Goal: Task Accomplishment & Management: Manage account settings

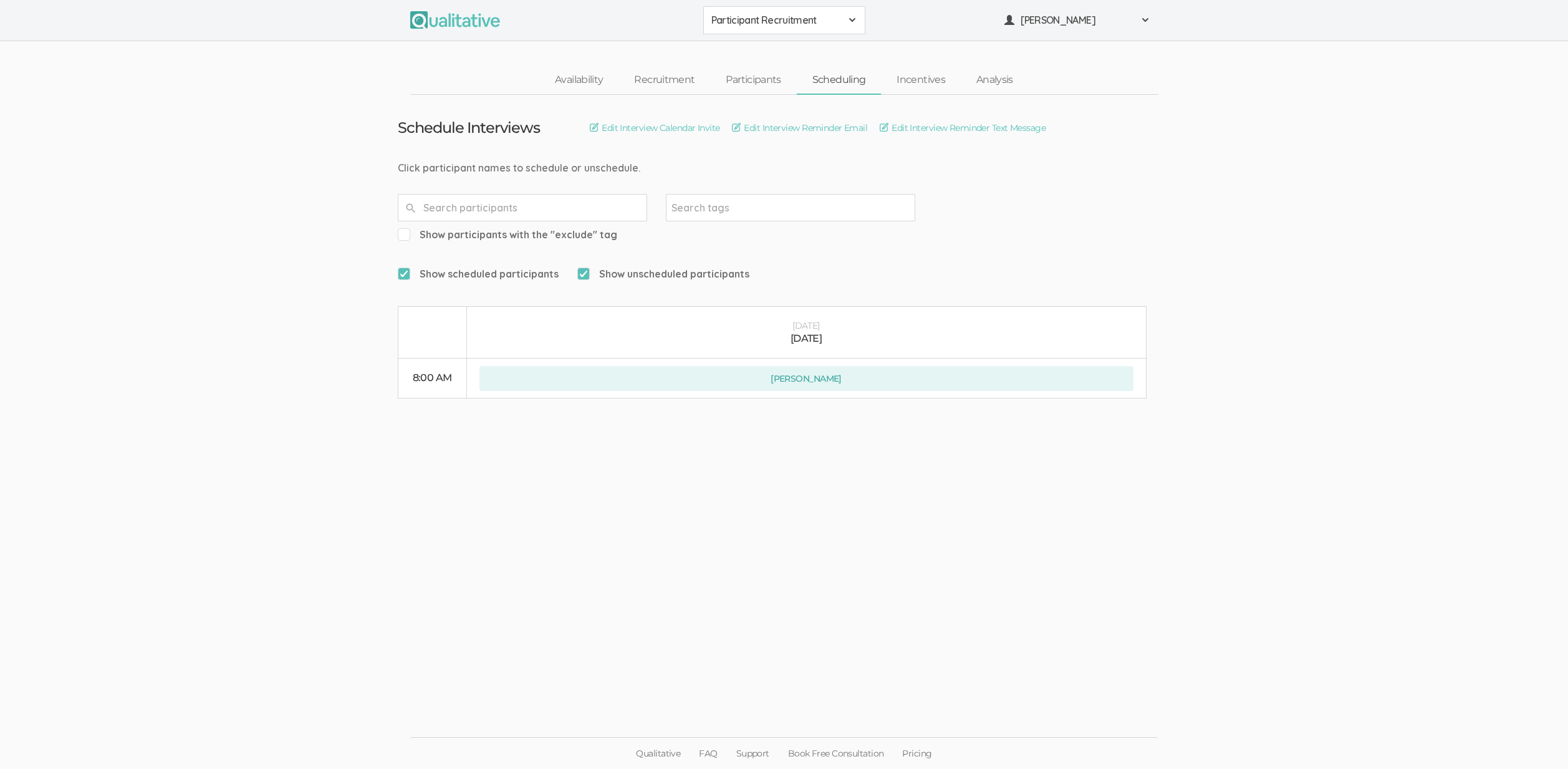
click at [207, 313] on ui-view "Schedule Interviews Edit Interview Calendar Invite Edit Interview Reminder Emai…" at bounding box center [784, 385] width 1568 height 580
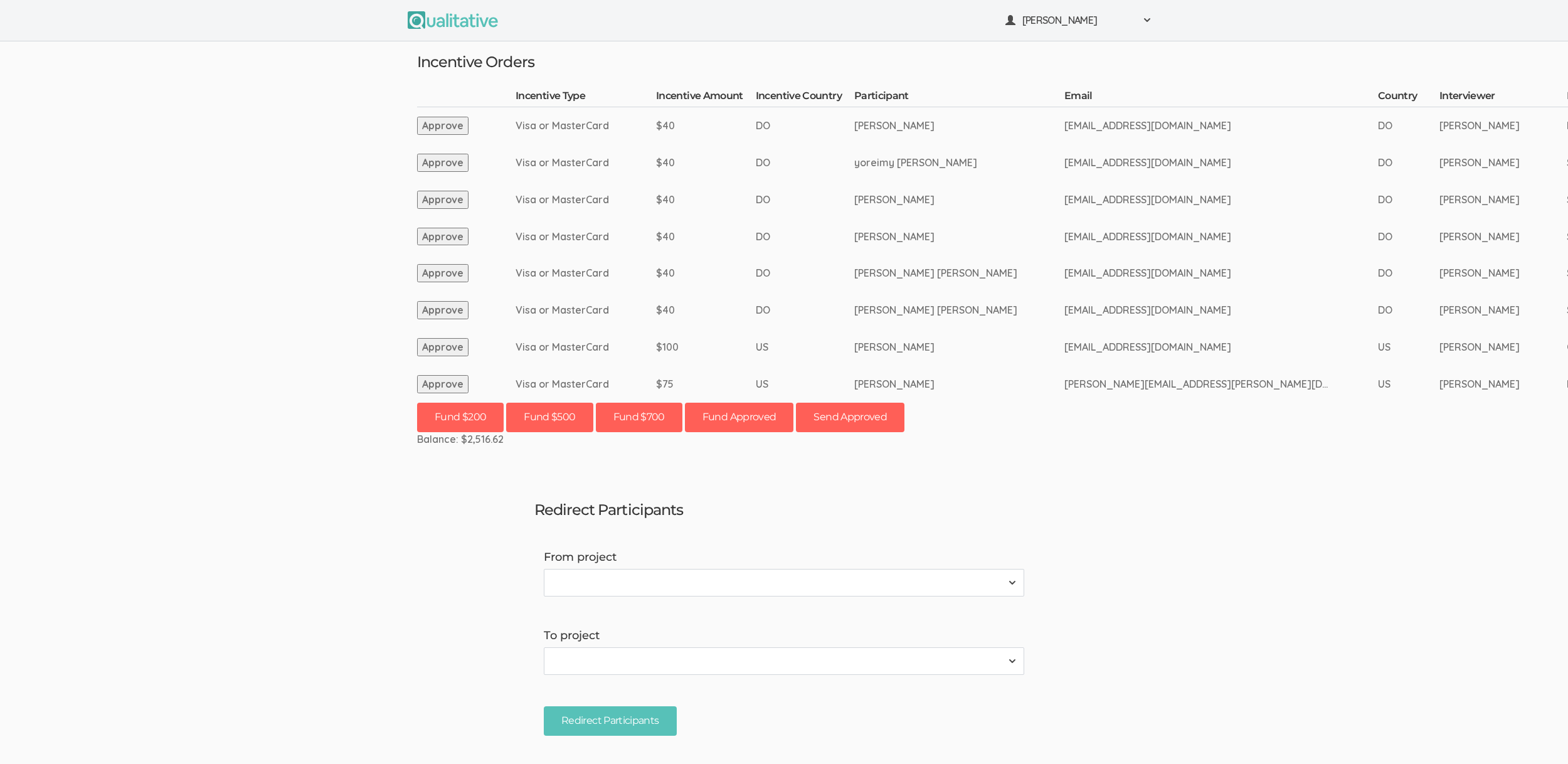
click at [180, 301] on ui-view "Neal Samarakkody Project Workspace Profile Organization Settings" at bounding box center [784, 382] width 1568 height 764
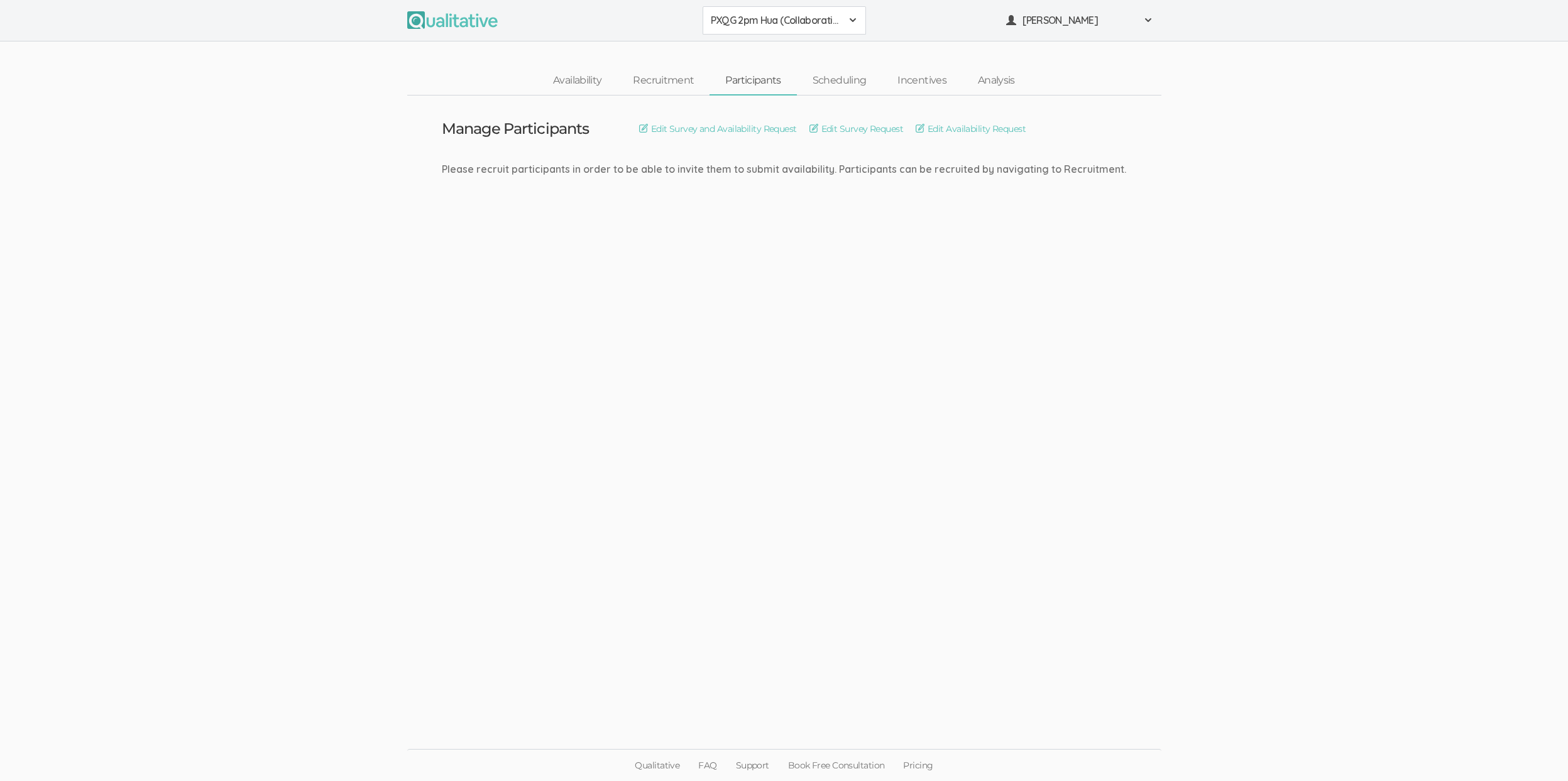
click at [333, 265] on ui-view "Manage Participants Edit Survey and Availability Request Edit Survey Request Ed…" at bounding box center [784, 390] width 1568 height 591
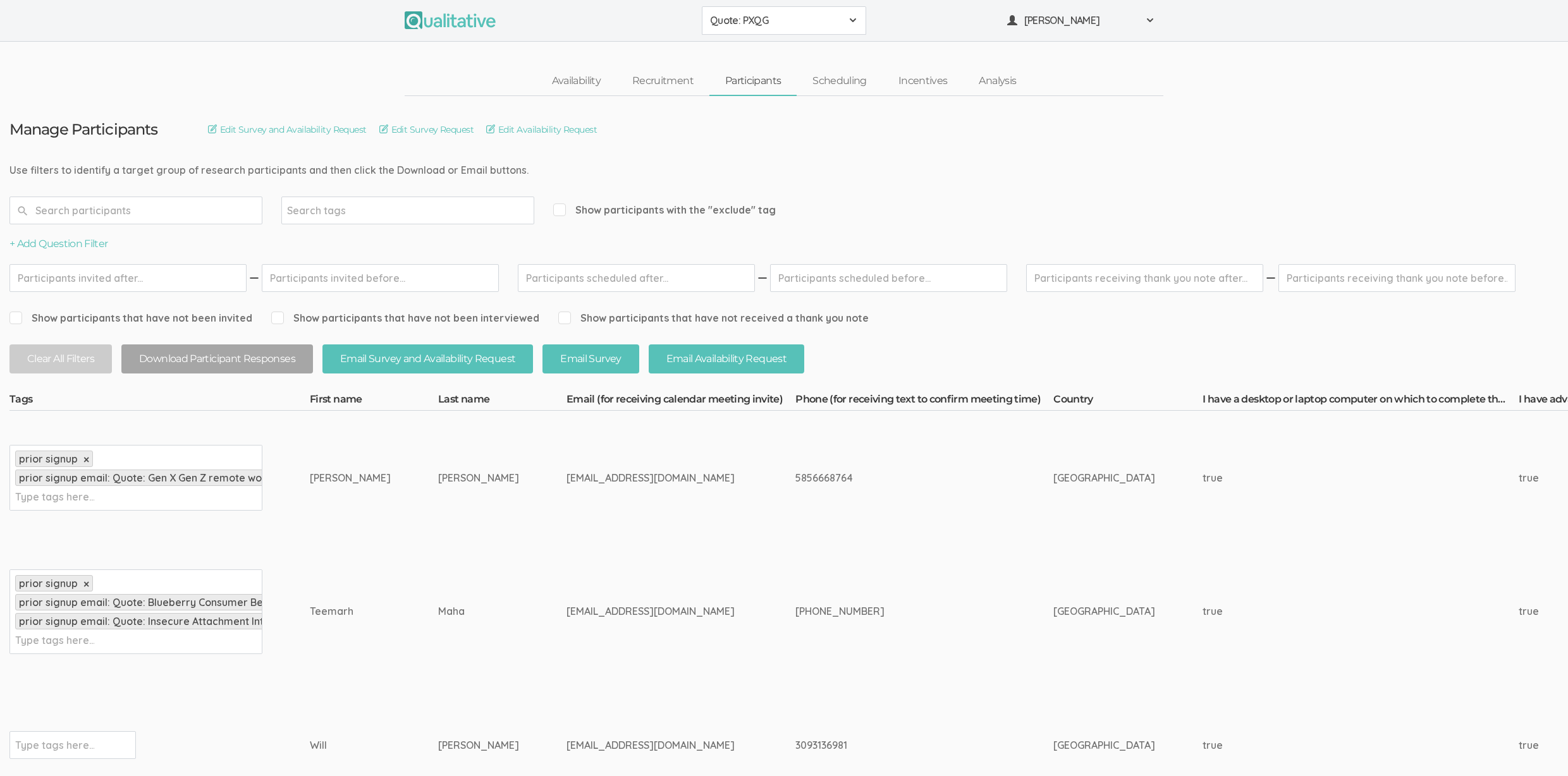
click at [795, 492] on td "5856668764" at bounding box center [924, 478] width 258 height 134
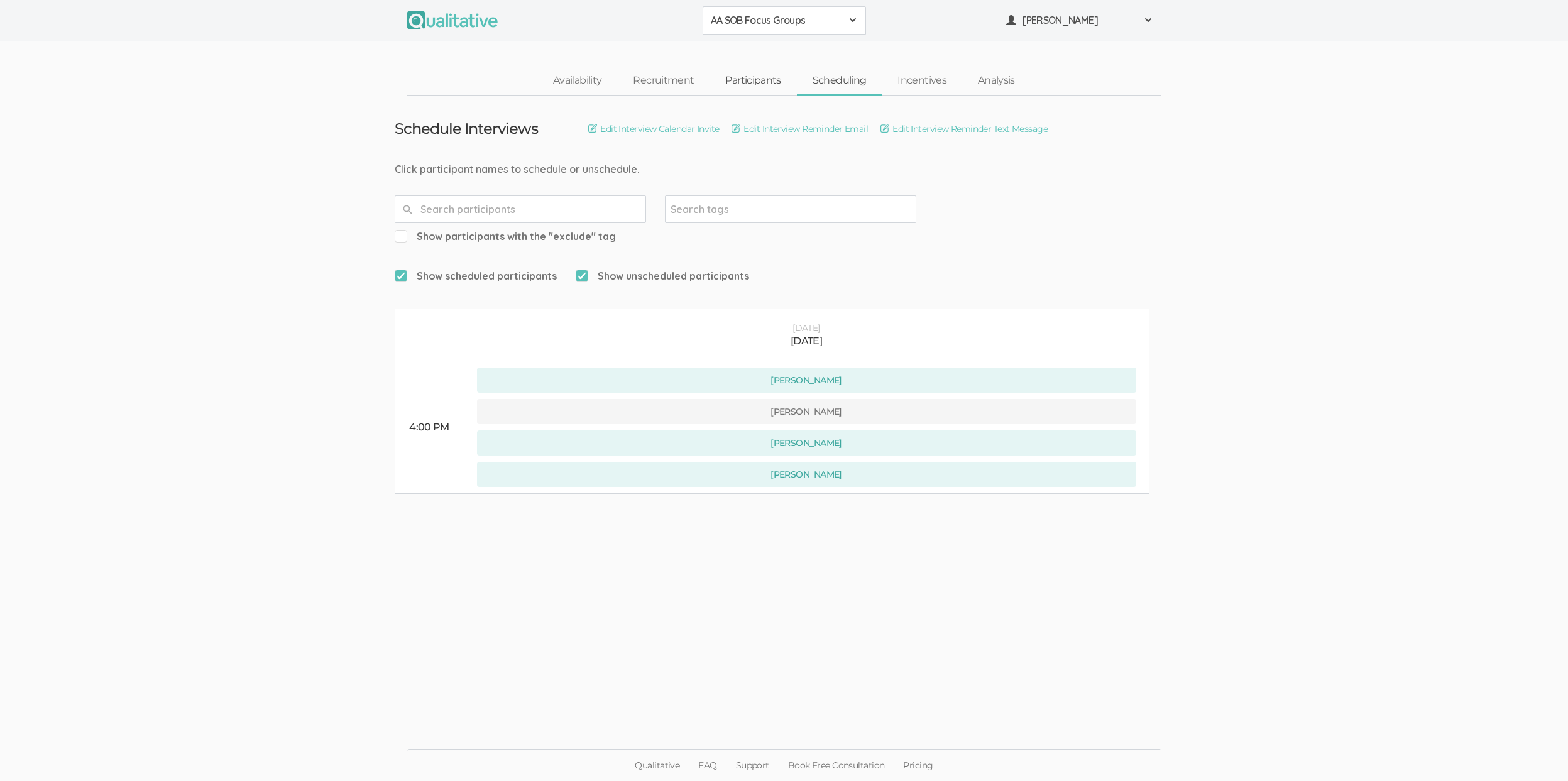
click at [756, 77] on link "Participants" at bounding box center [752, 80] width 87 height 27
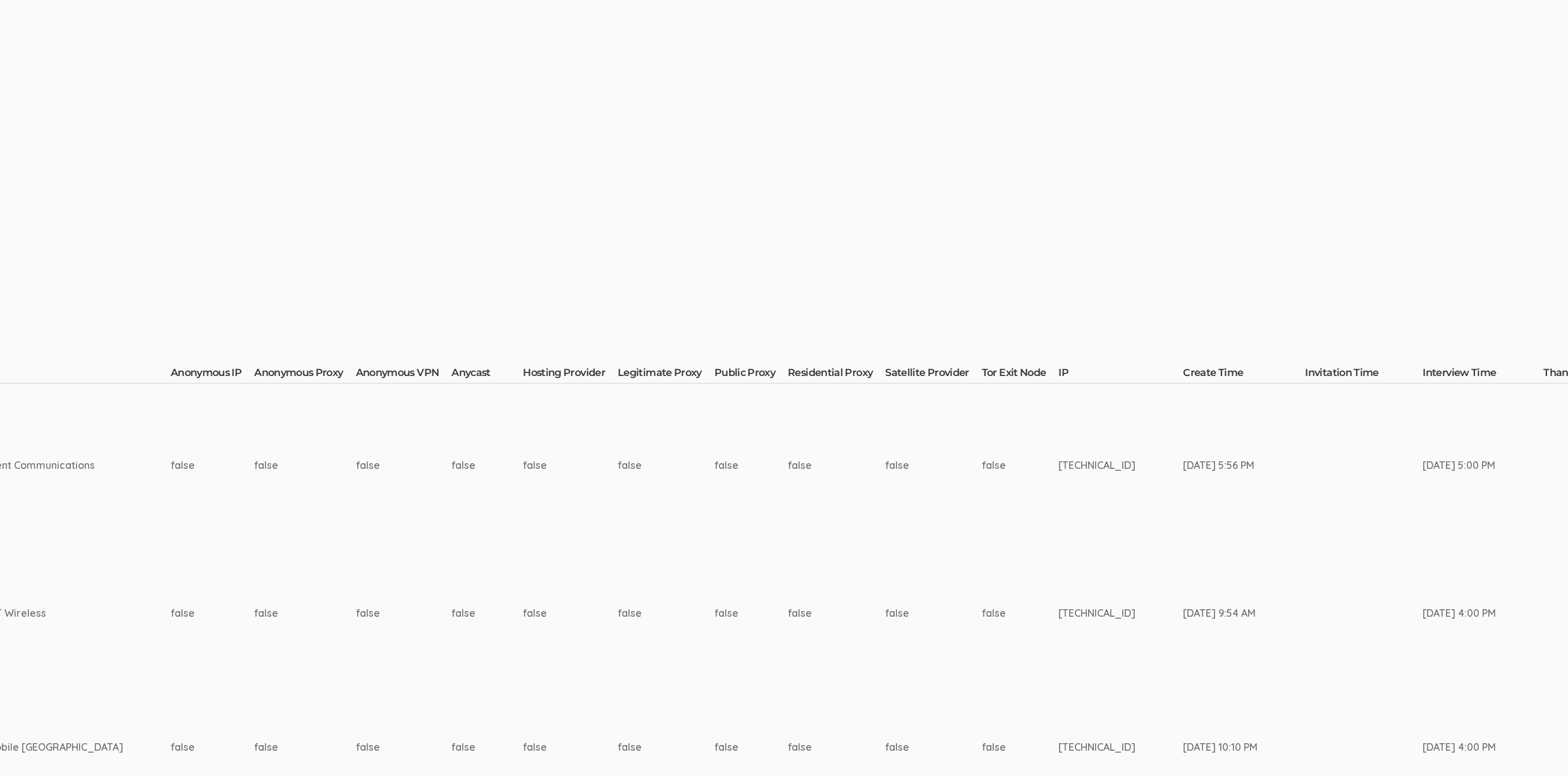
scroll to position [0, 4202]
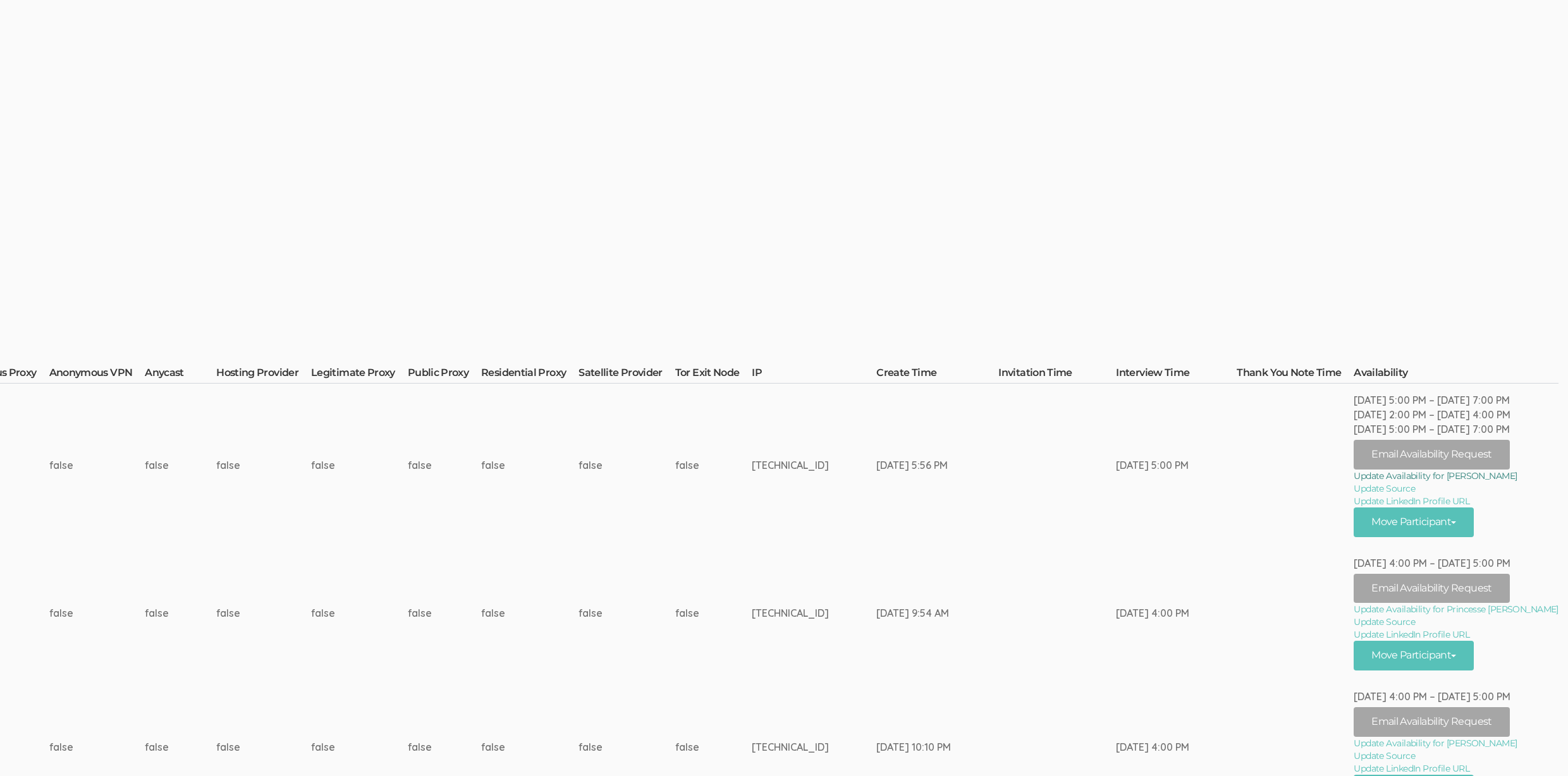
click at [1501, 479] on link "Update Availability for Nigel Shoyoye" at bounding box center [1456, 476] width 205 height 13
click at [1521, 611] on link "Update Availability for Princesse Pierre" at bounding box center [1456, 610] width 205 height 13
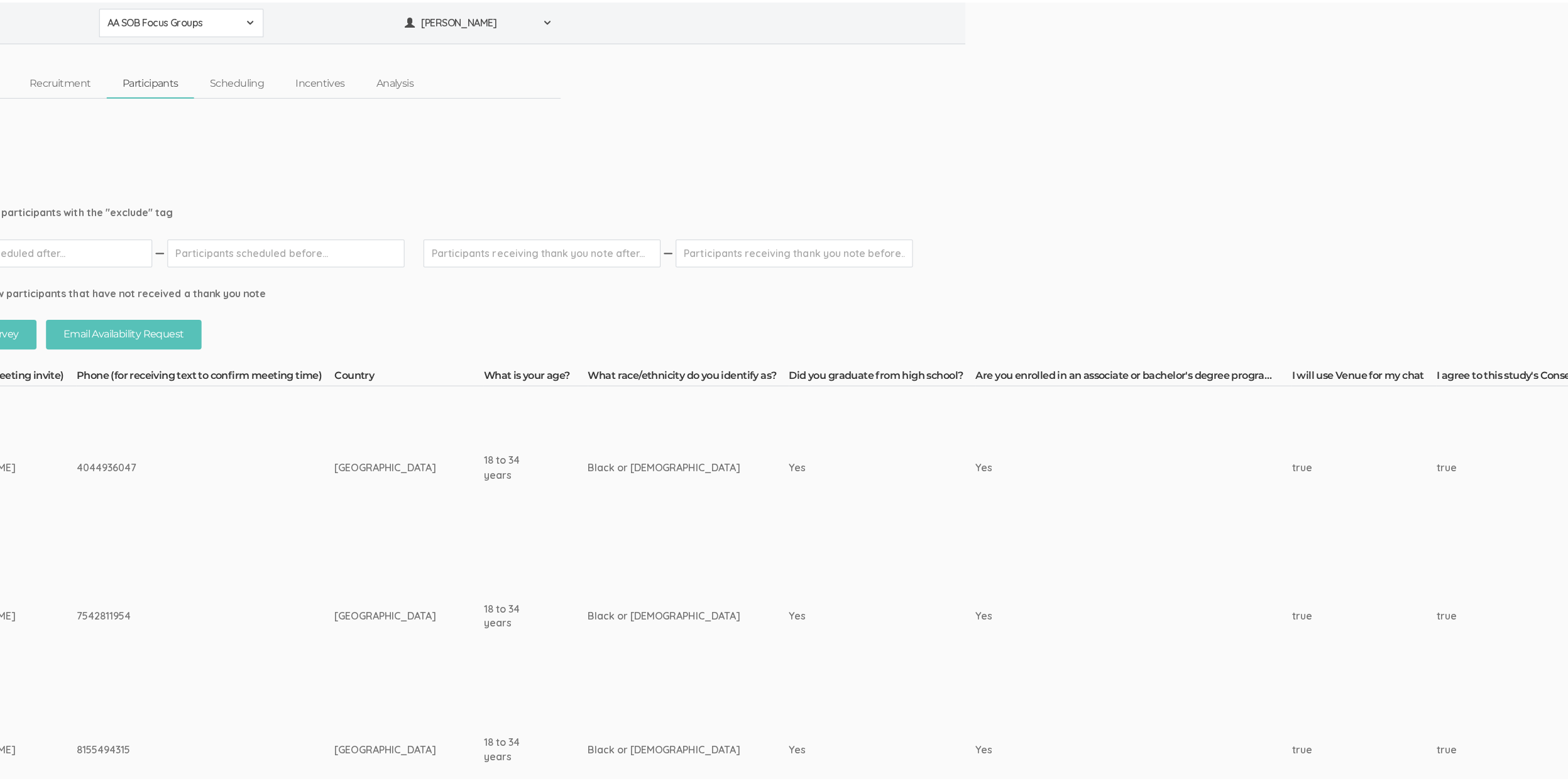
scroll to position [0, 0]
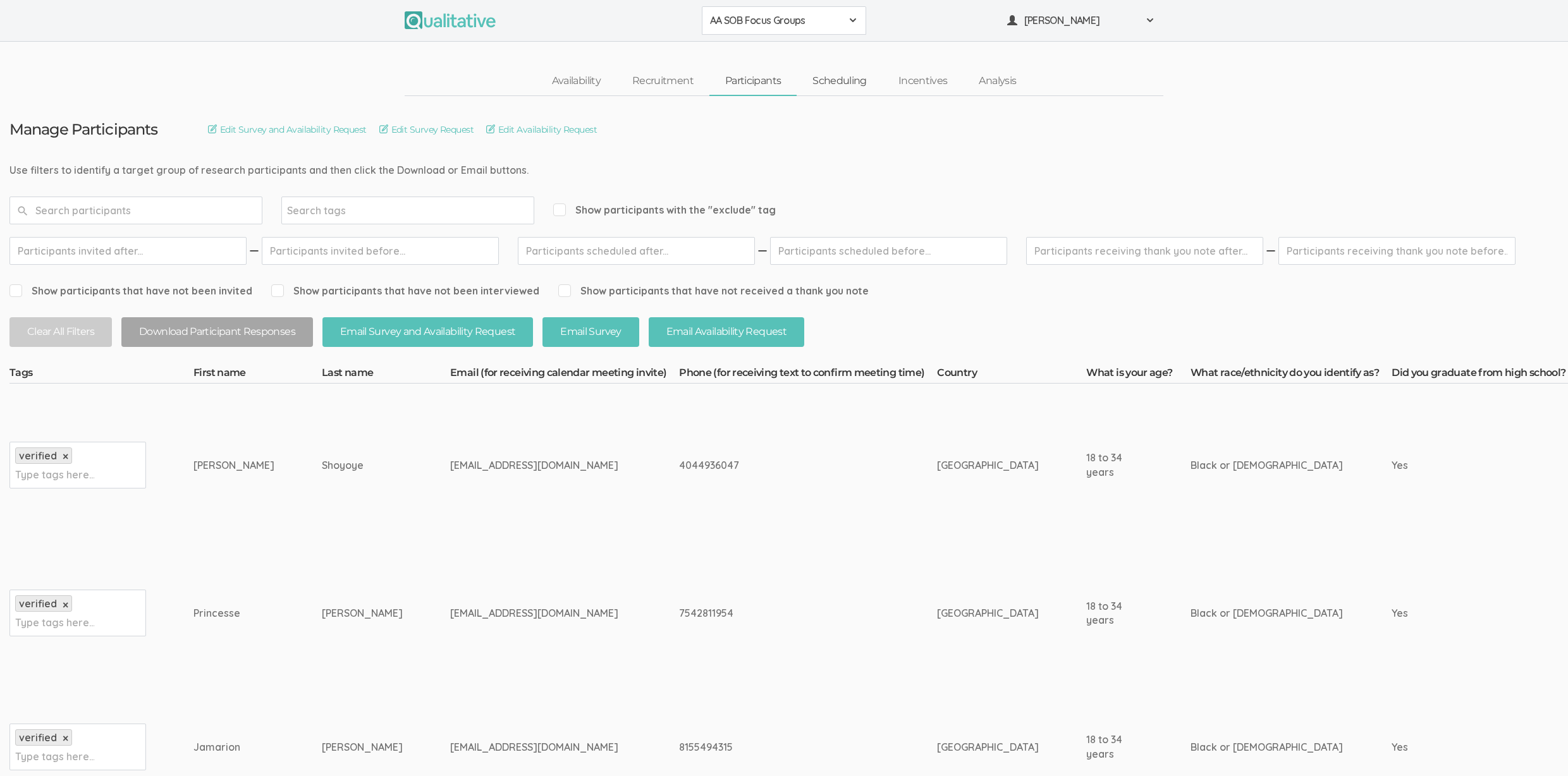
click at [815, 85] on link "Scheduling" at bounding box center [839, 81] width 86 height 27
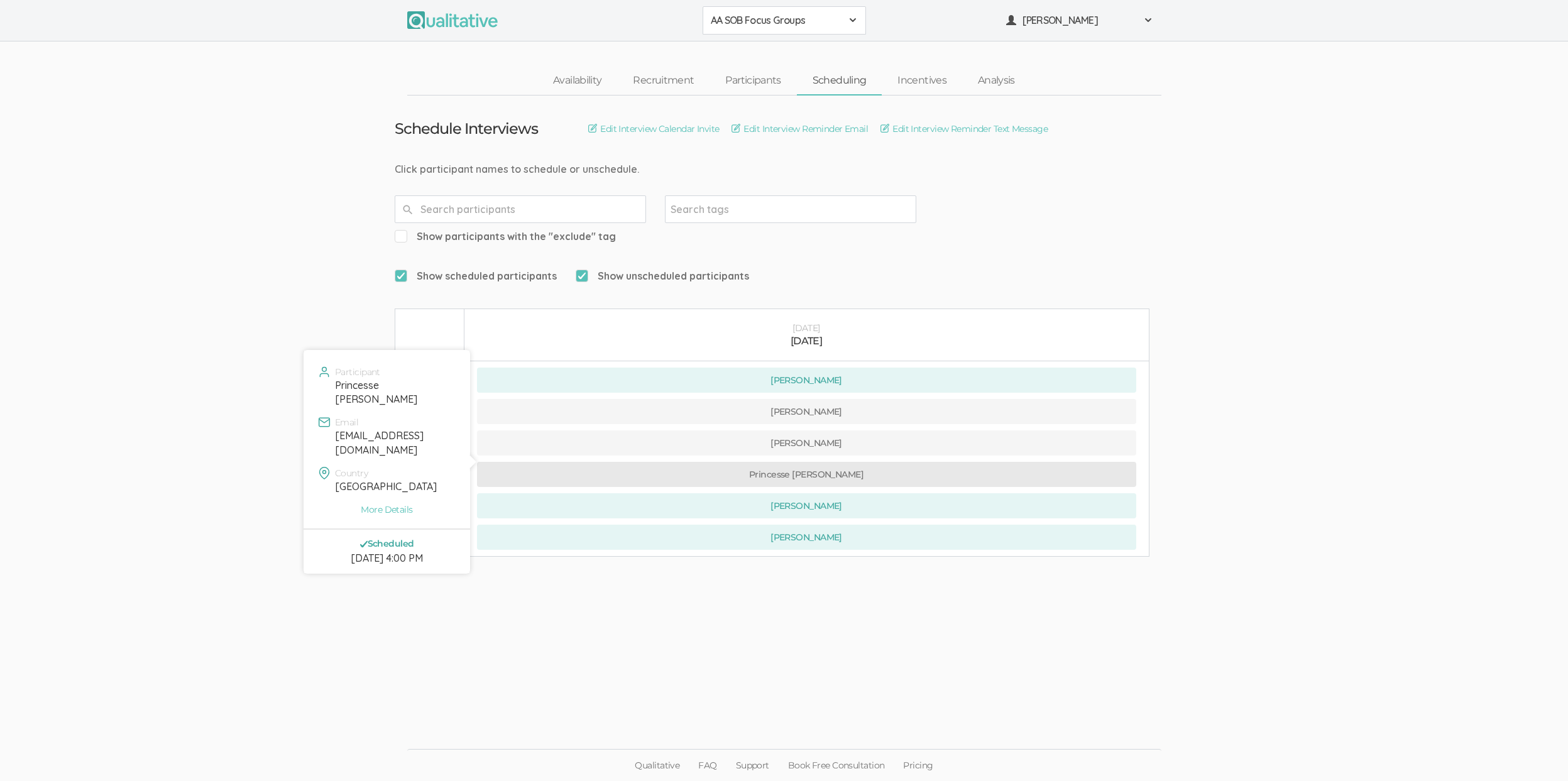
click at [726, 462] on button "Princesse Pierre" at bounding box center [807, 474] width 659 height 25
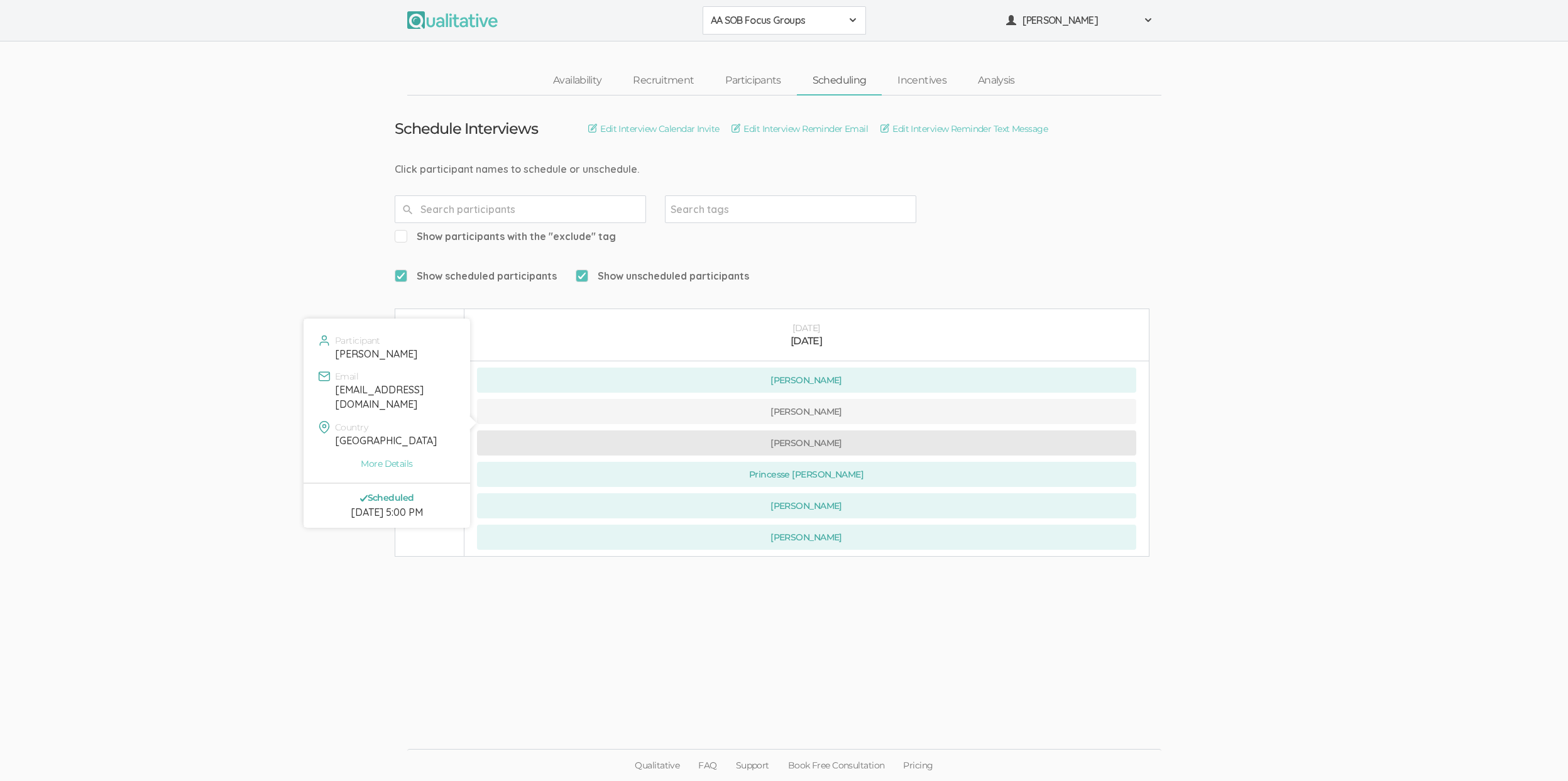
click at [558, 431] on button "Nigel Shoyoye" at bounding box center [807, 443] width 659 height 25
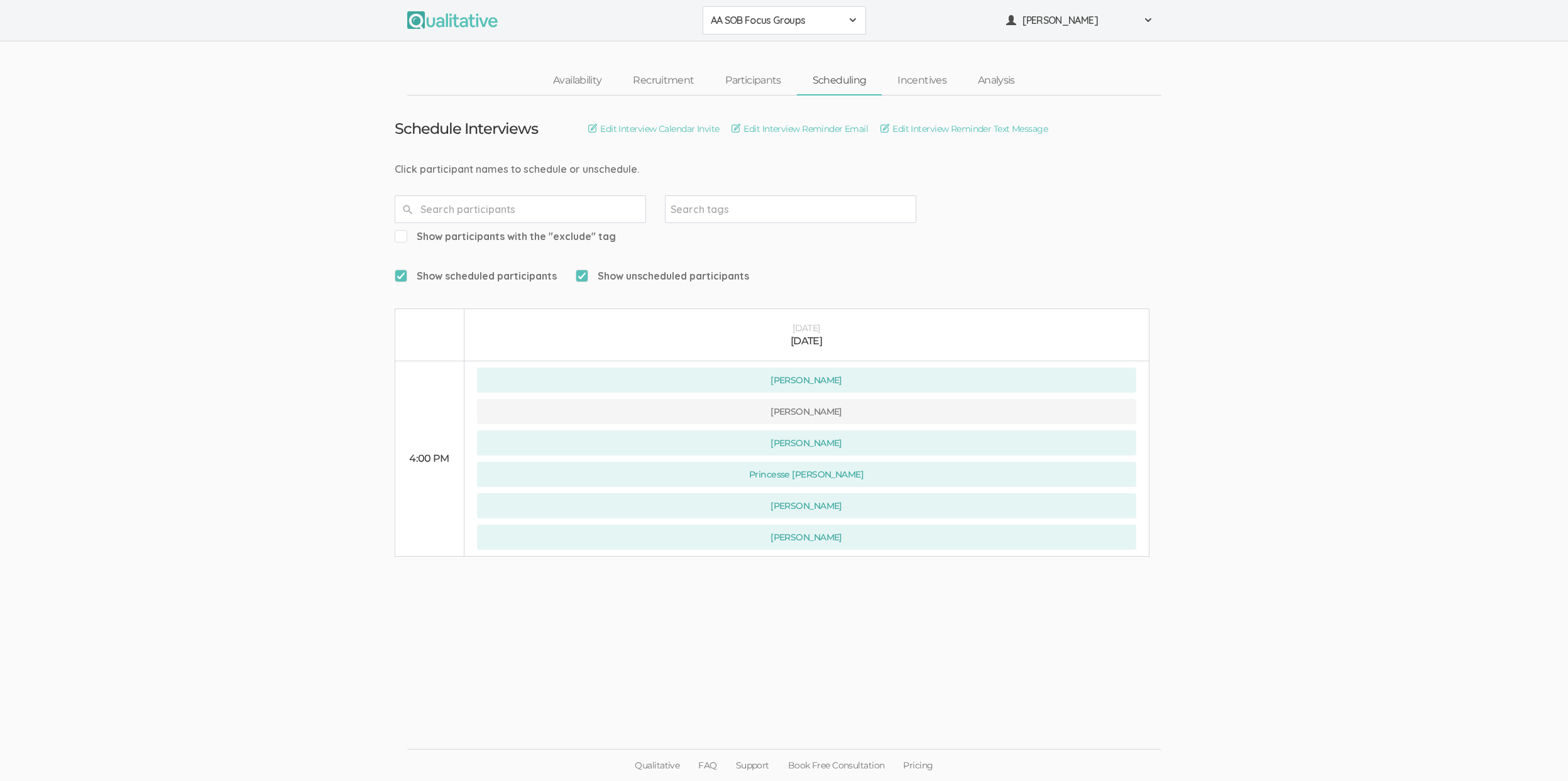
click at [119, 265] on ui-view "Schedule Interviews Edit Interview Calendar Invite Edit Interview Reminder Emai…" at bounding box center [784, 390] width 1568 height 591
click at [136, 248] on ui-view "Schedule Interviews Edit Interview Calendar Invite Edit Interview Reminder Emai…" at bounding box center [784, 390] width 1568 height 591
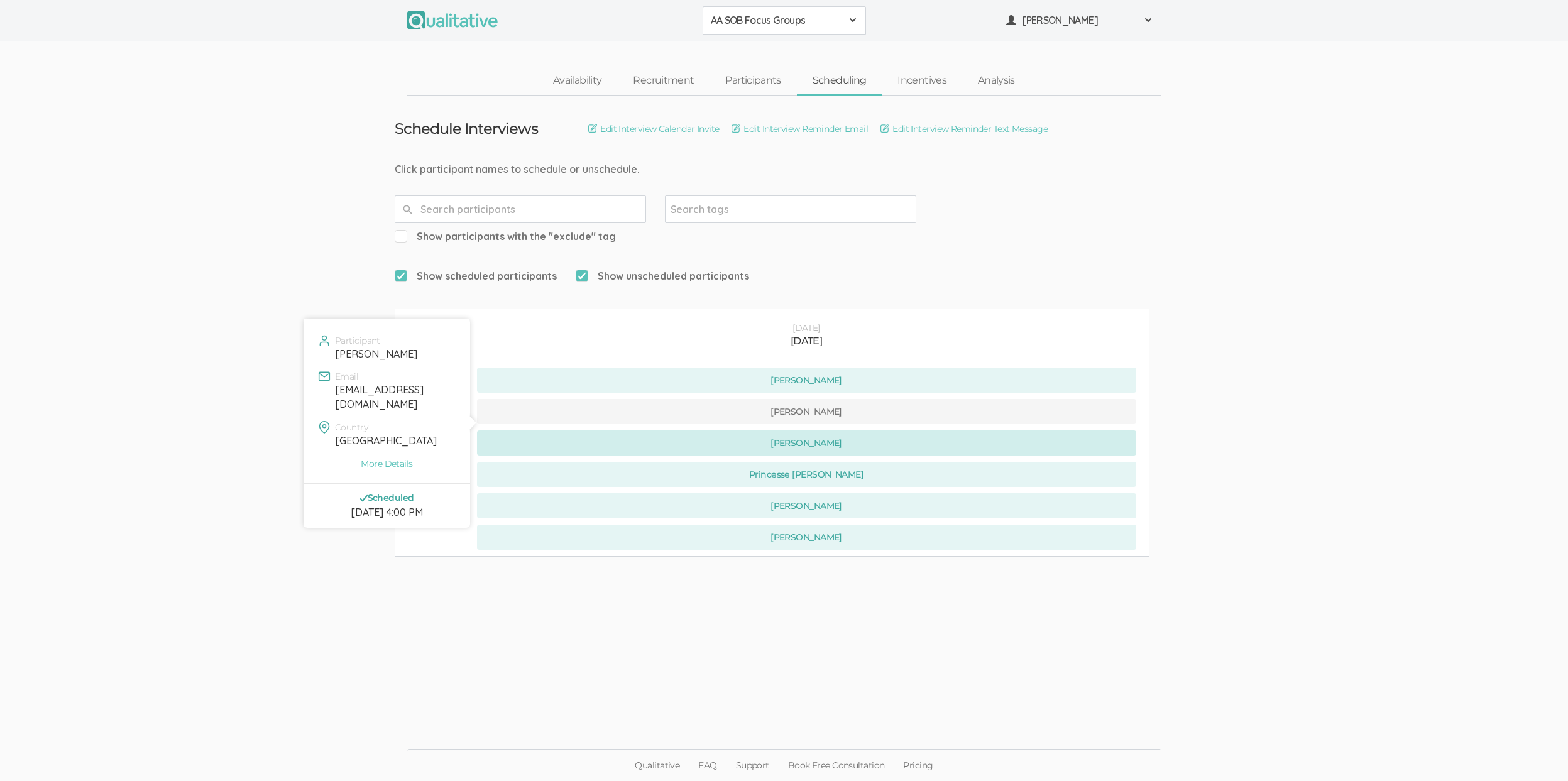
click at [702, 431] on button "Nigel Shoyoye" at bounding box center [807, 443] width 659 height 25
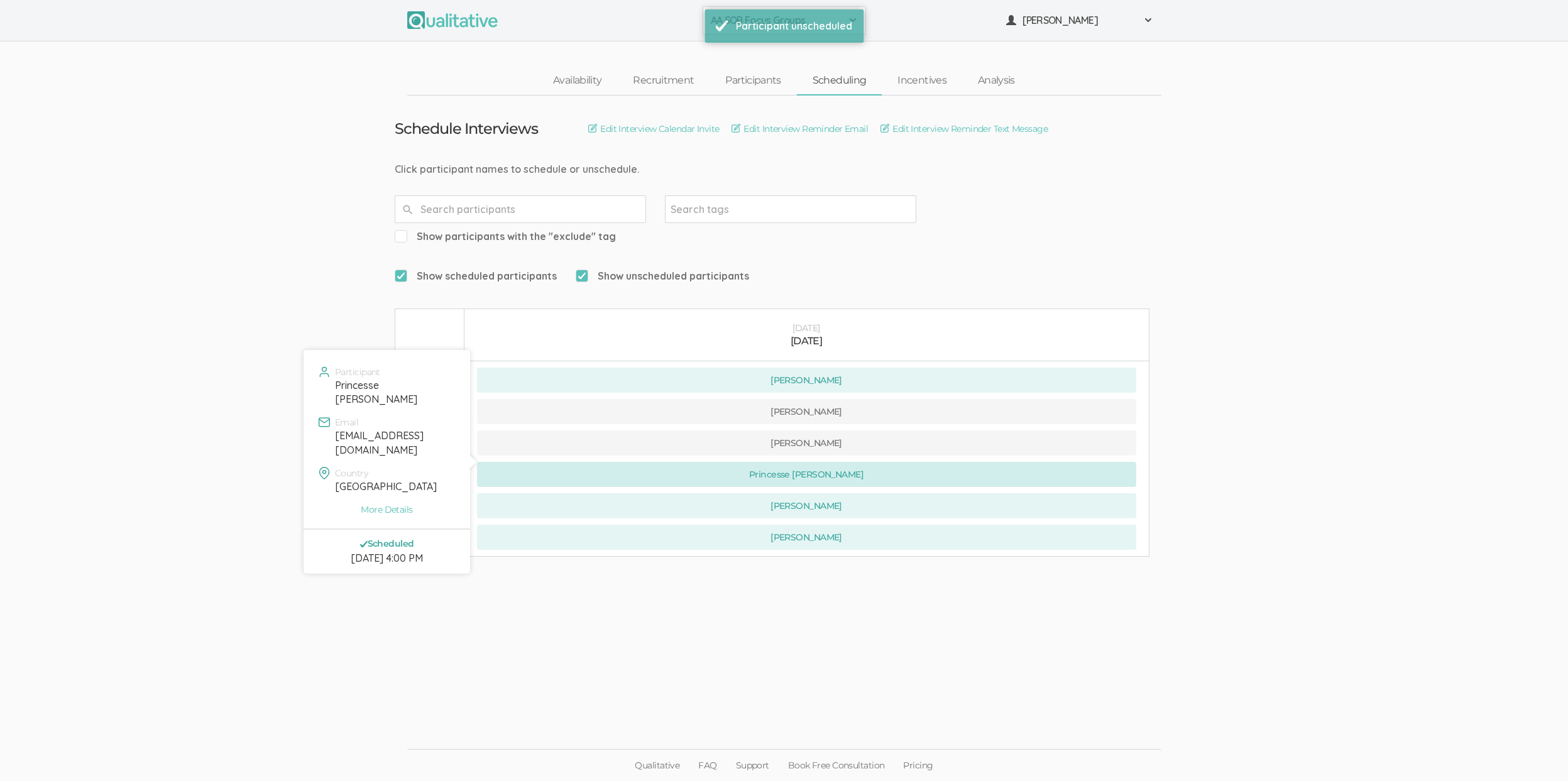
click at [740, 462] on button "Princesse Pierre" at bounding box center [807, 474] width 659 height 25
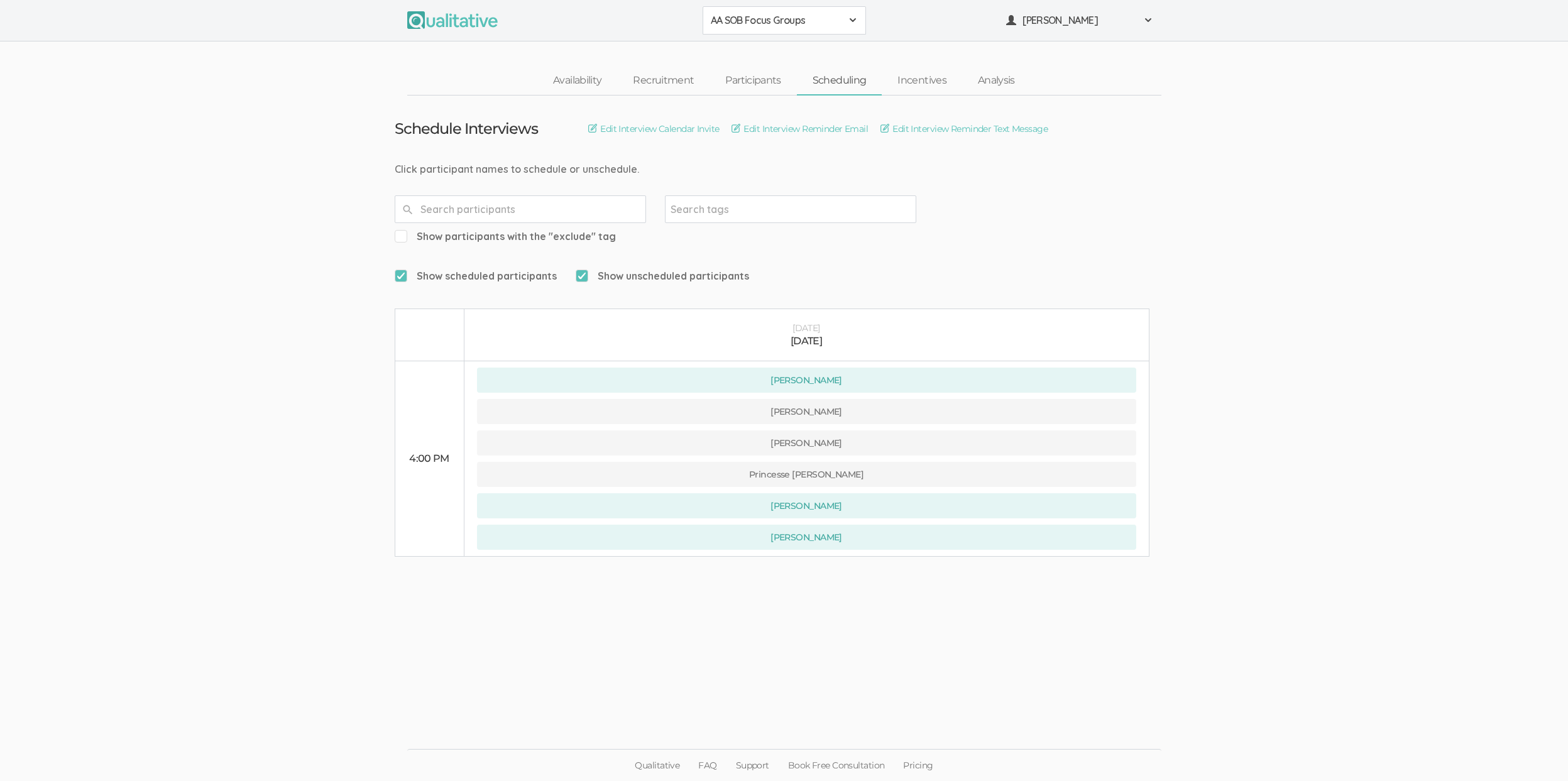
click at [141, 215] on ui-view "Schedule Interviews Edit Interview Calendar Invite Edit Interview Reminder Emai…" at bounding box center [784, 390] width 1568 height 591
click at [196, 156] on ui-view "Schedule Interviews Edit Interview Calendar Invite Edit Interview Reminder Emai…" at bounding box center [784, 390] width 1568 height 591
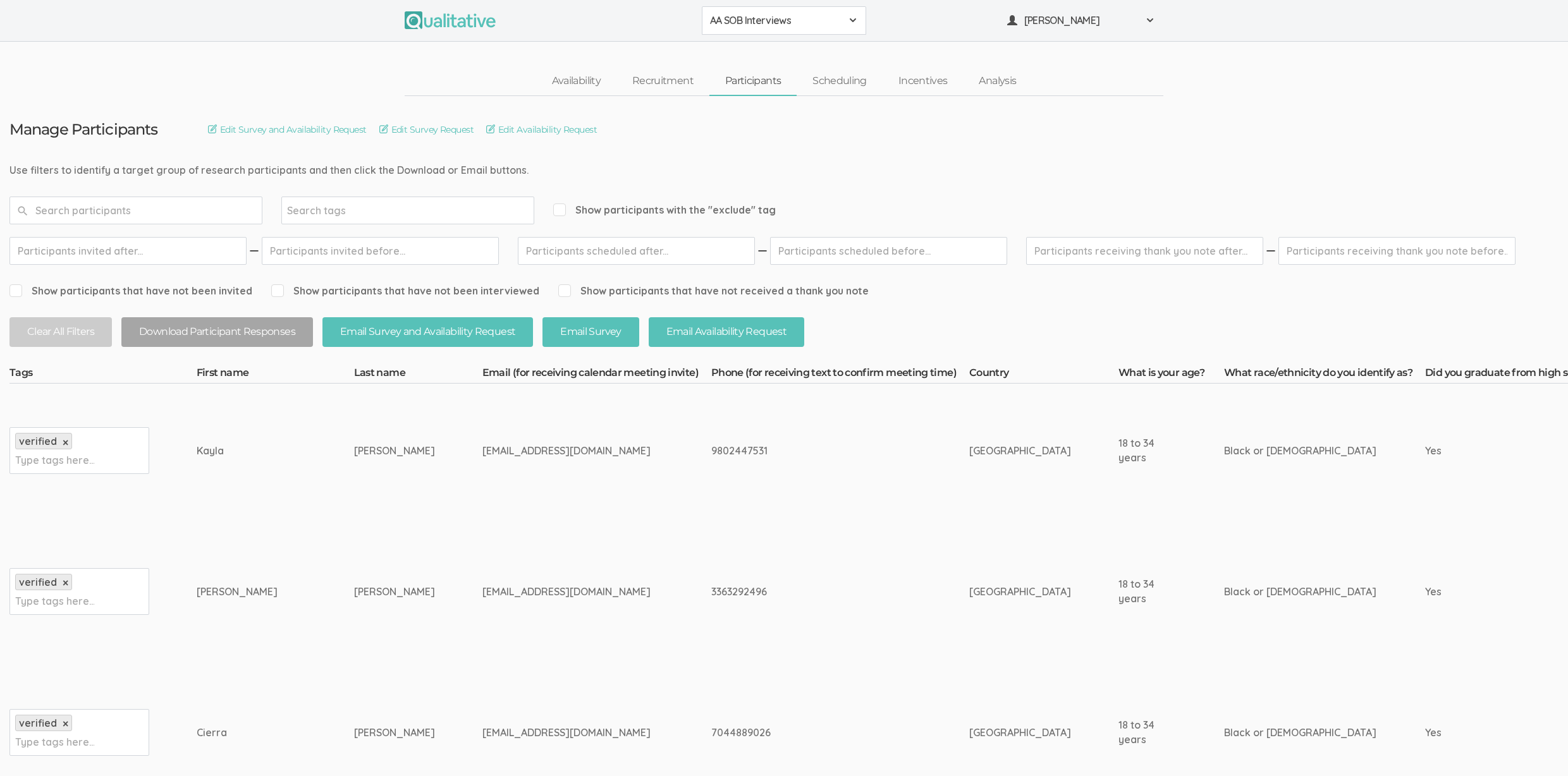
click at [354, 683] on td "Reynolds" at bounding box center [418, 732] width 128 height 134
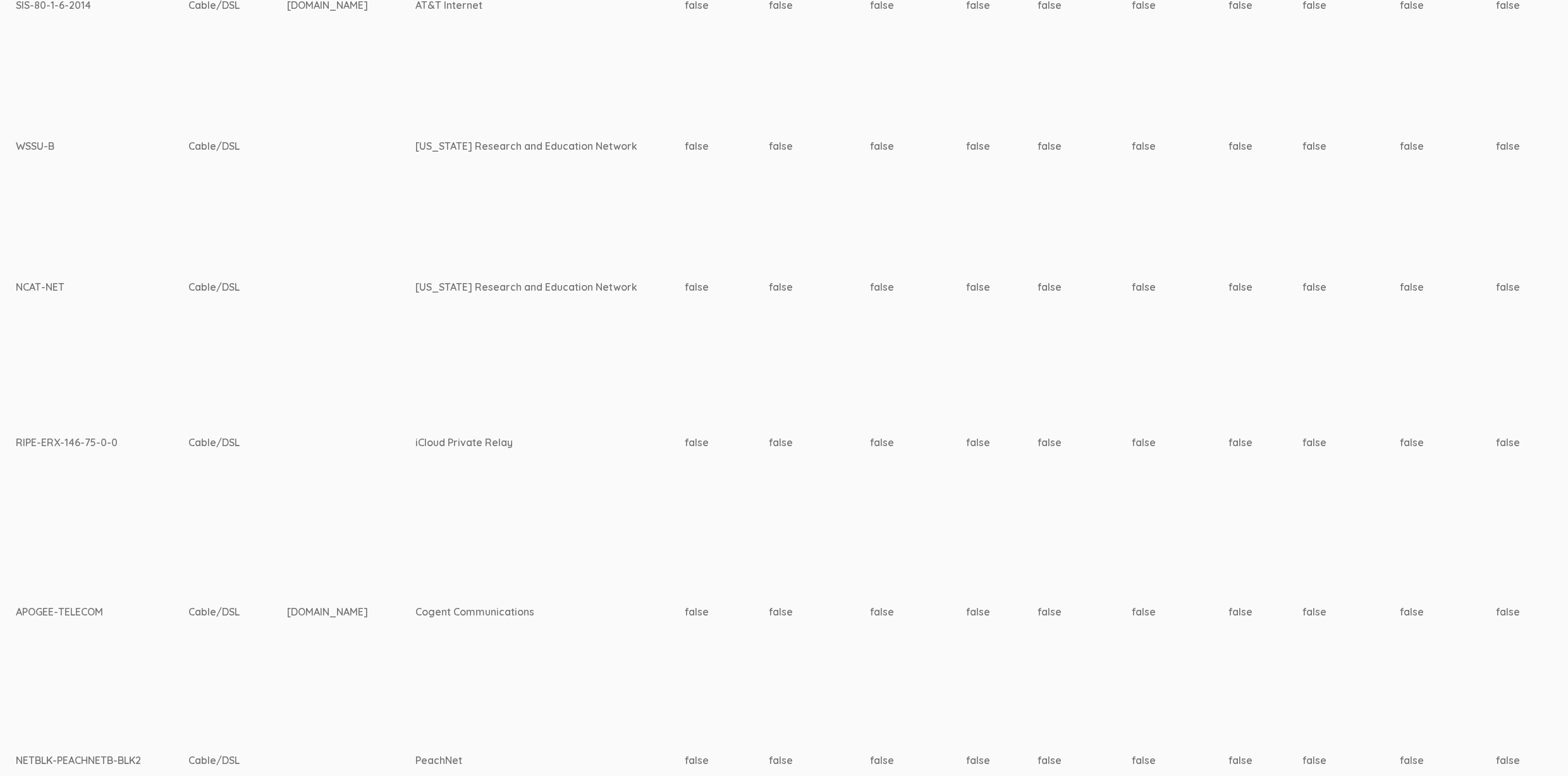
scroll to position [446, 4273]
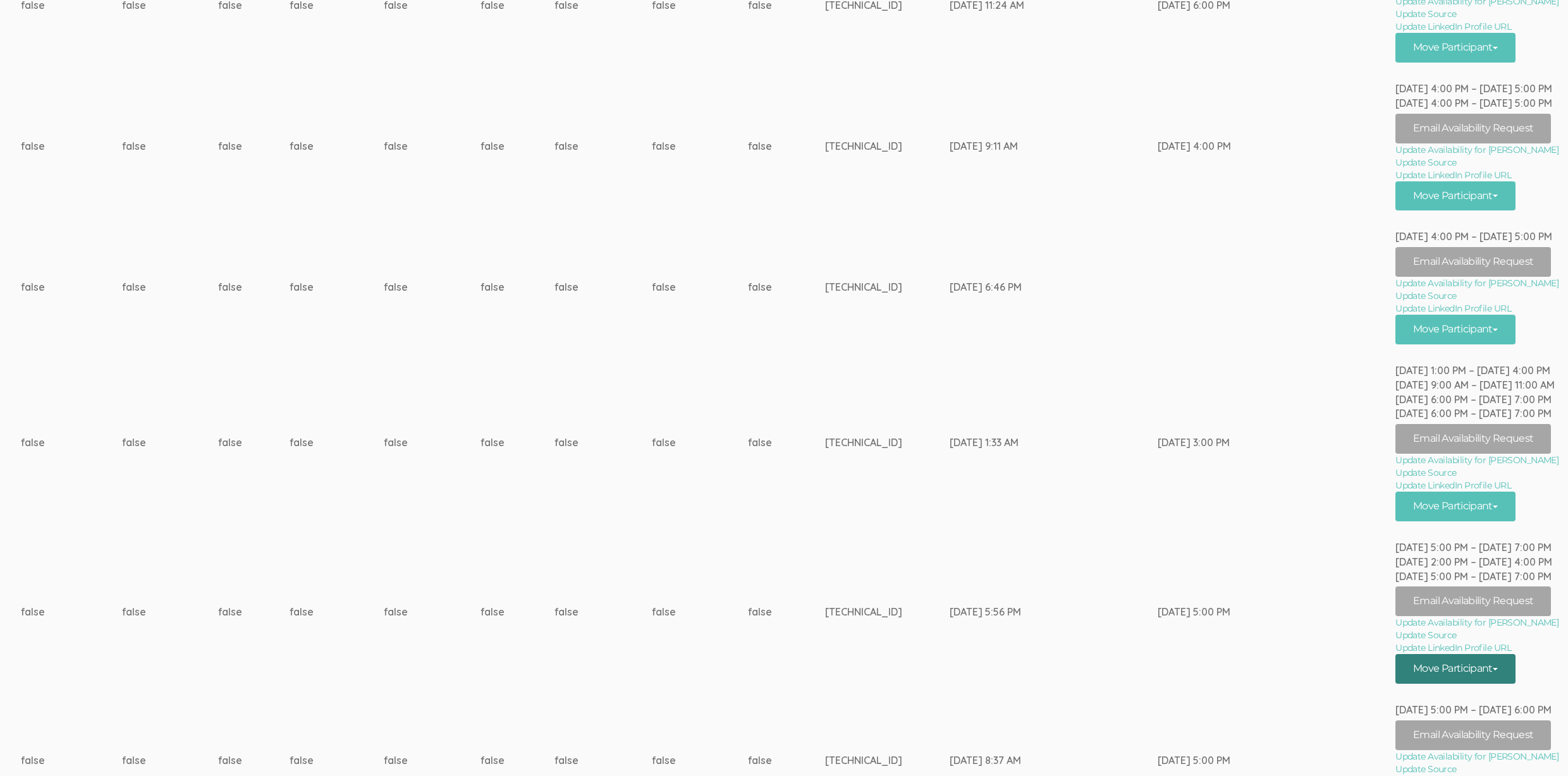
click at [1475, 664] on button "Move Participant" at bounding box center [1456, 669] width 120 height 30
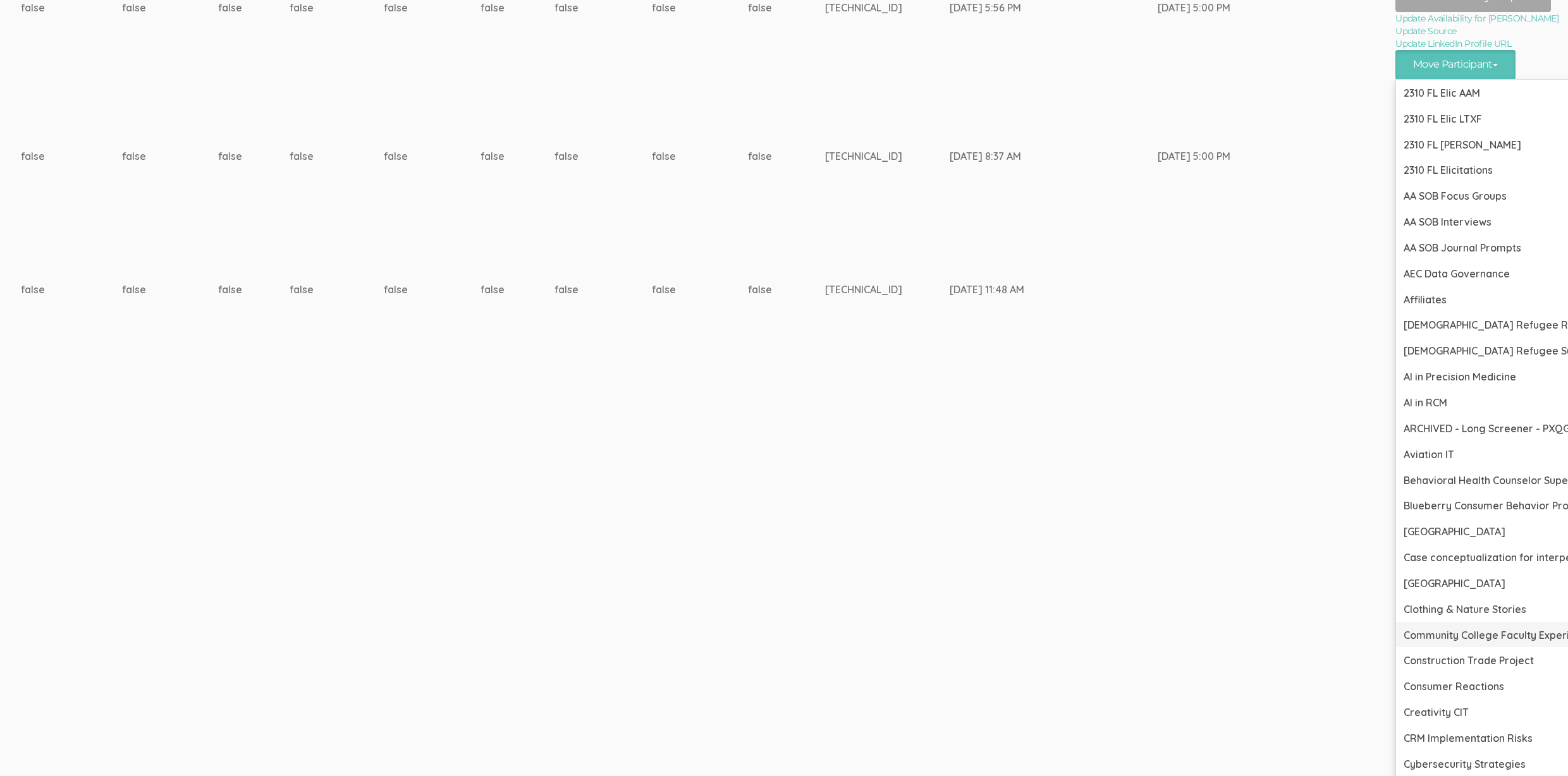
scroll to position [1050, 4273]
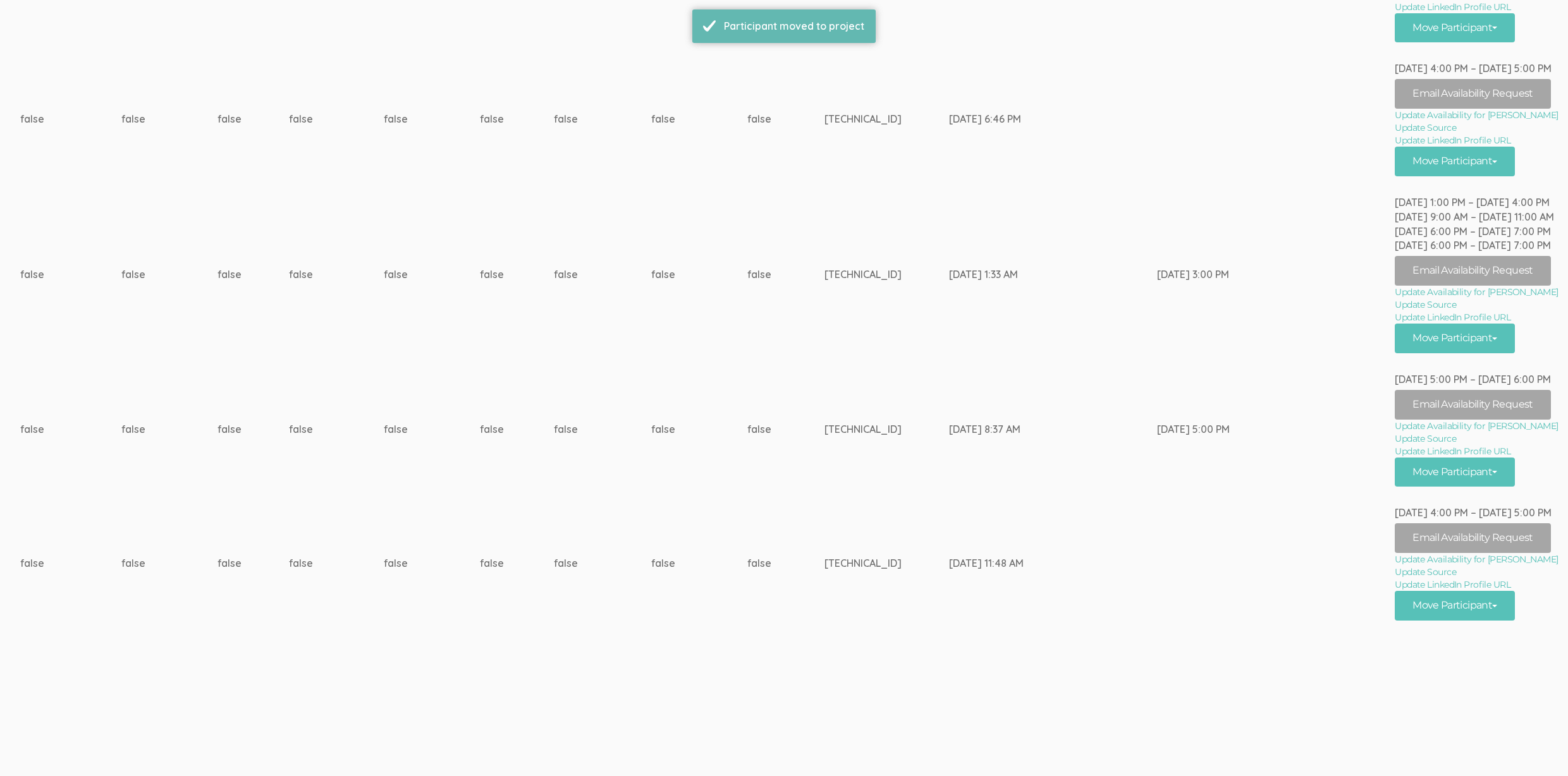
scroll to position [0, 0]
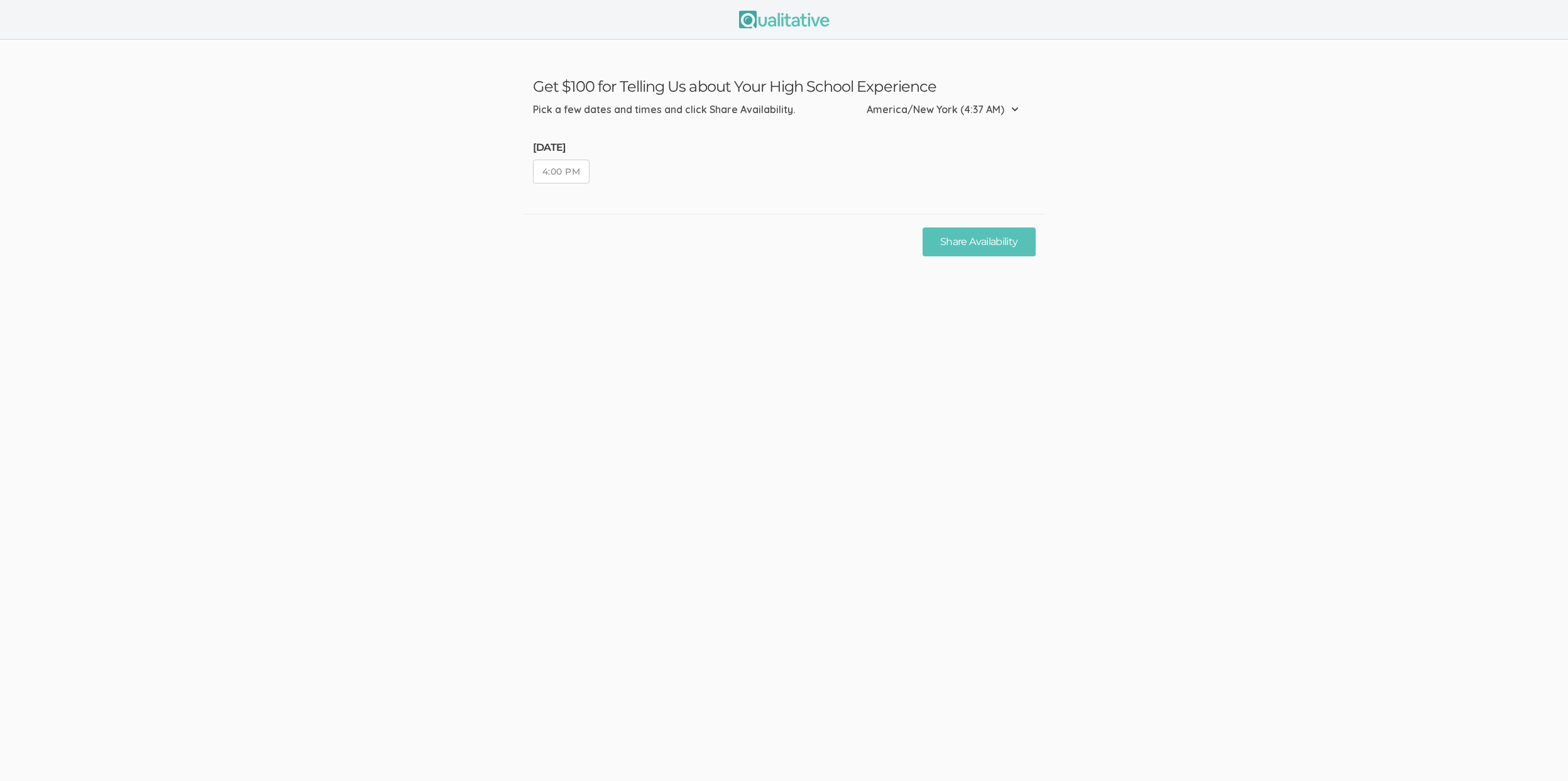
click at [568, 168] on button "4:00 PM" at bounding box center [561, 171] width 57 height 24
click at [970, 246] on button "Share Availability" at bounding box center [979, 242] width 112 height 30
click at [560, 166] on button "4:00 PM" at bounding box center [561, 171] width 57 height 24
click at [947, 254] on button "Share Availability" at bounding box center [979, 242] width 112 height 30
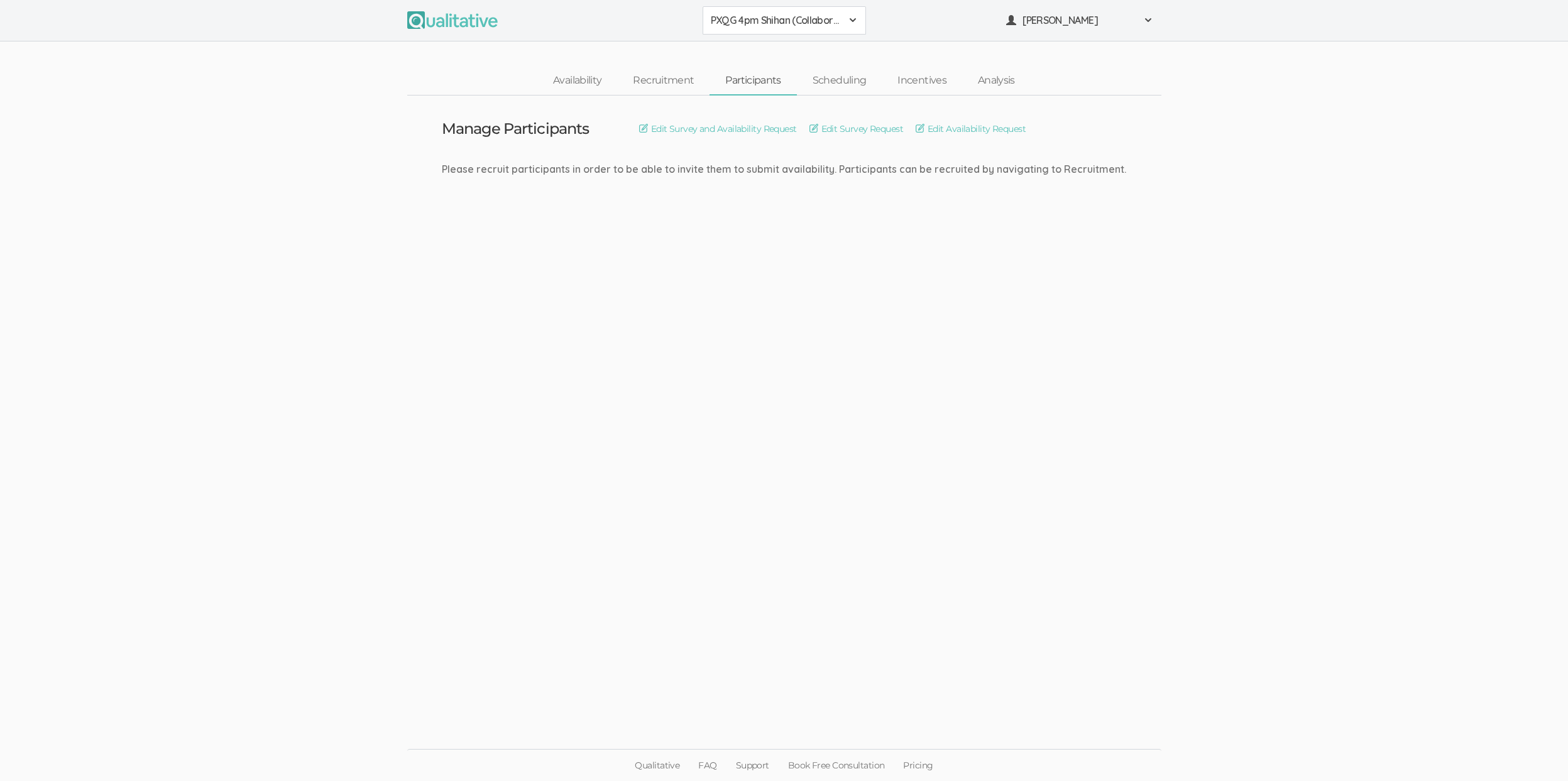
click at [731, 418] on ui-view "Manage Participants Edit Survey and Availability Request Edit Survey Request Ed…" at bounding box center [784, 390] width 1568 height 591
click at [330, 443] on ui-view "Manage Participants Edit Survey and Availability Request Edit Survey Request Ed…" at bounding box center [784, 390] width 1568 height 591
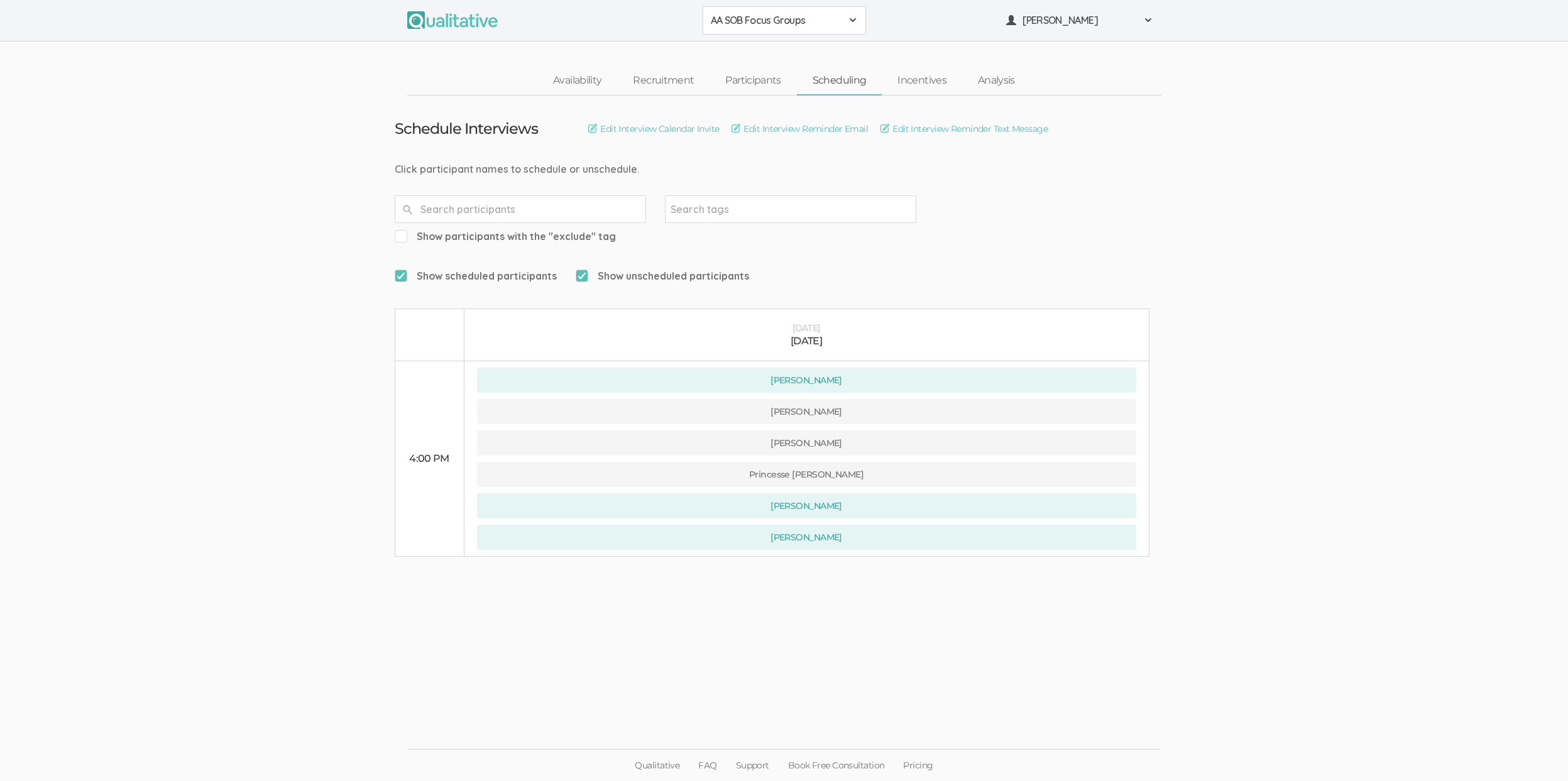
click at [242, 469] on ui-view "Schedule Interviews Edit Interview Calendar Invite Edit Interview Reminder Emai…" at bounding box center [784, 390] width 1568 height 591
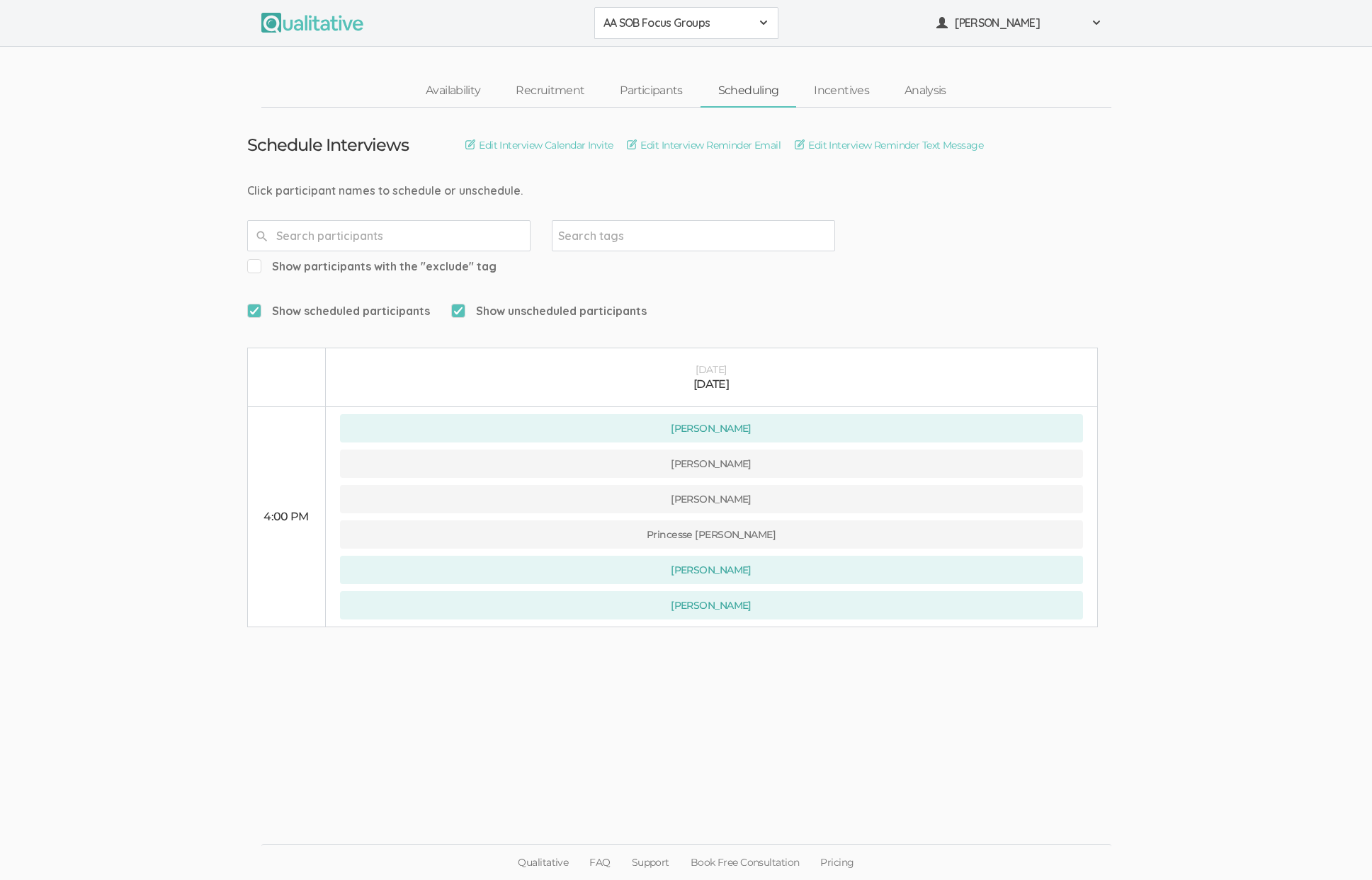
click at [1311, 557] on ui-view "Schedule Interviews Edit Interview Calendar Invite Edit Interview Reminder Emai…" at bounding box center [686, 440] width 1372 height 665
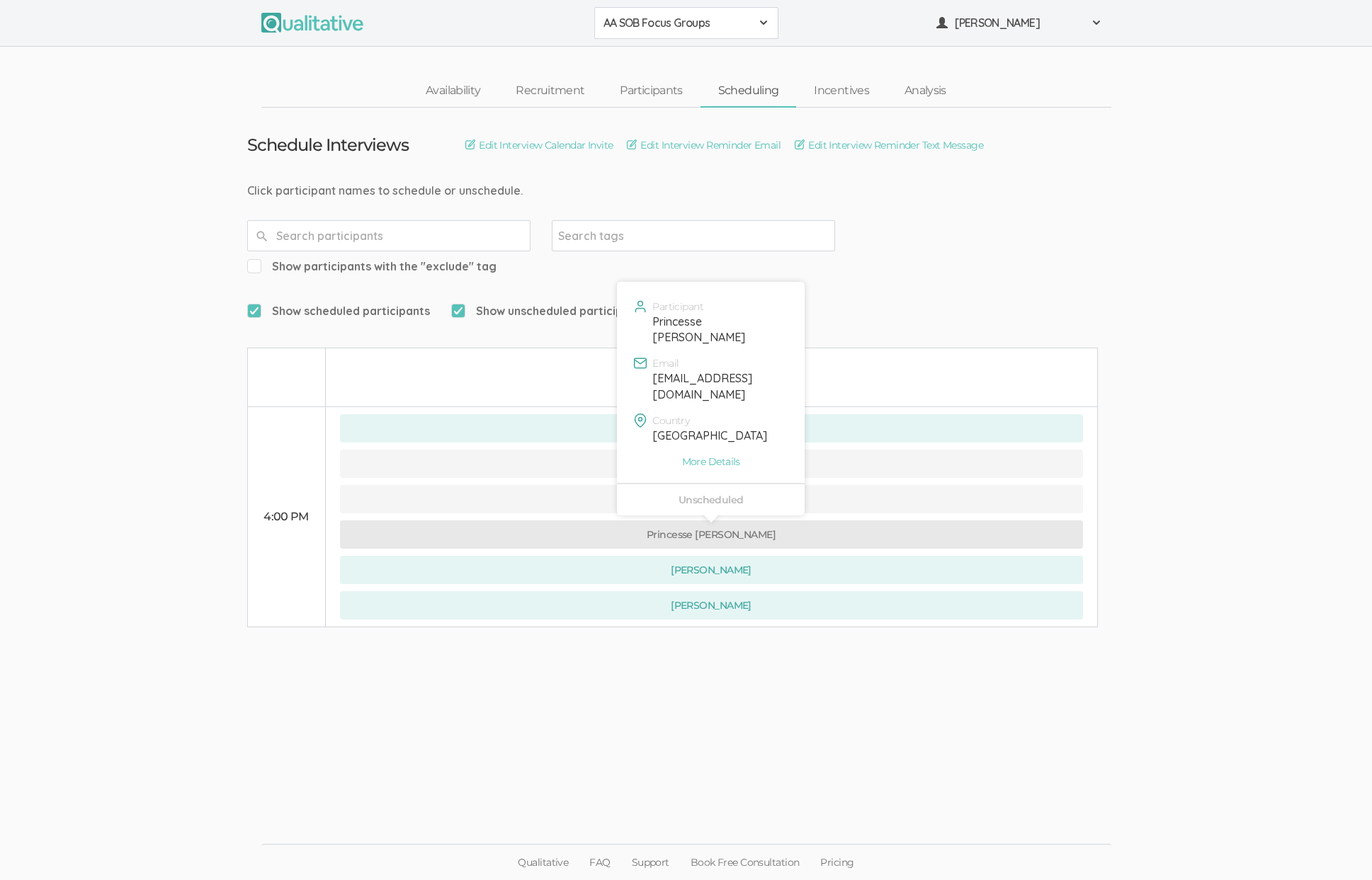
click at [821, 520] on button "Princesse Pierre" at bounding box center [712, 534] width 743 height 28
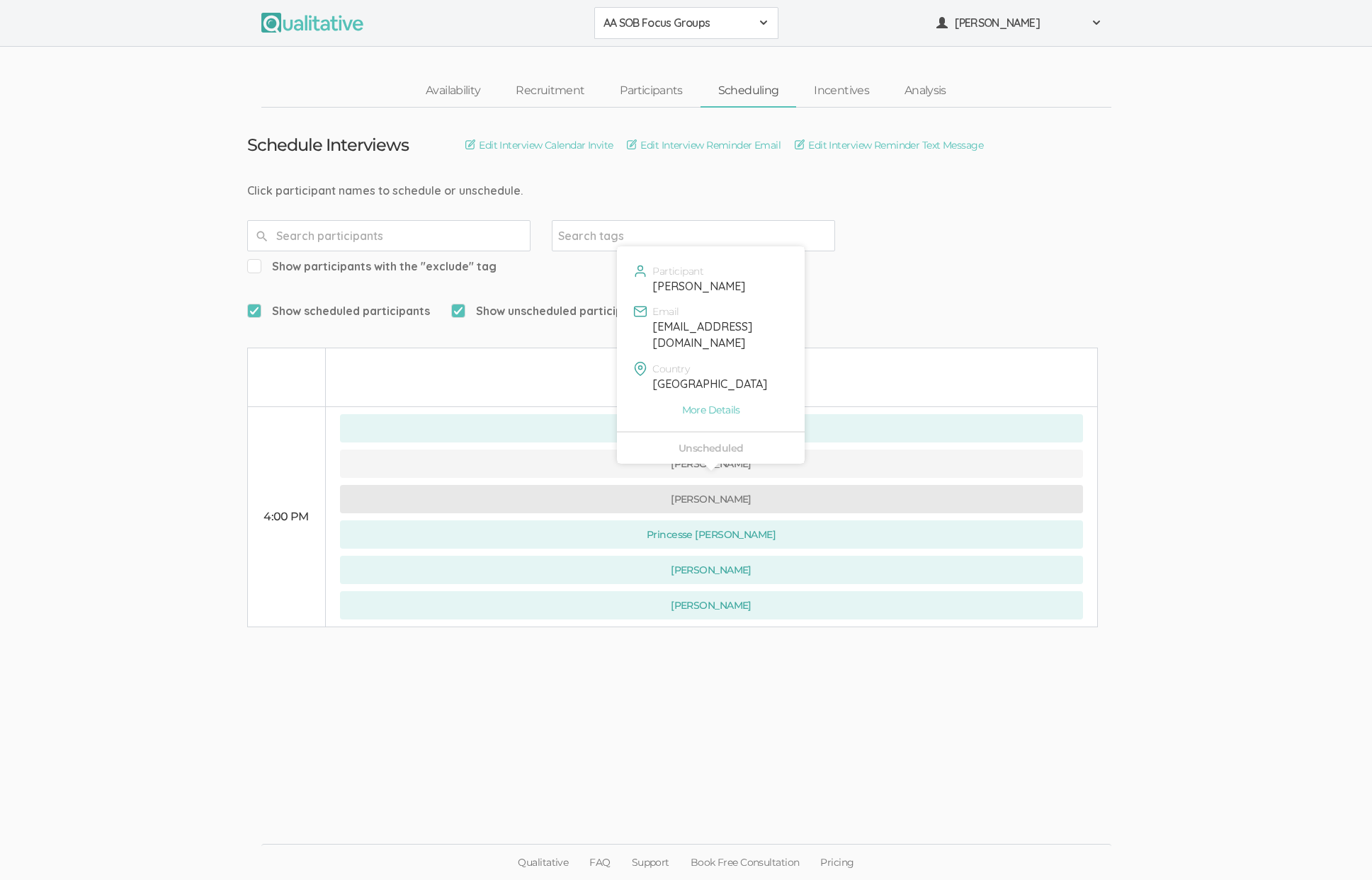
click at [538, 485] on button "Nigel Shoyoye" at bounding box center [712, 499] width 743 height 28
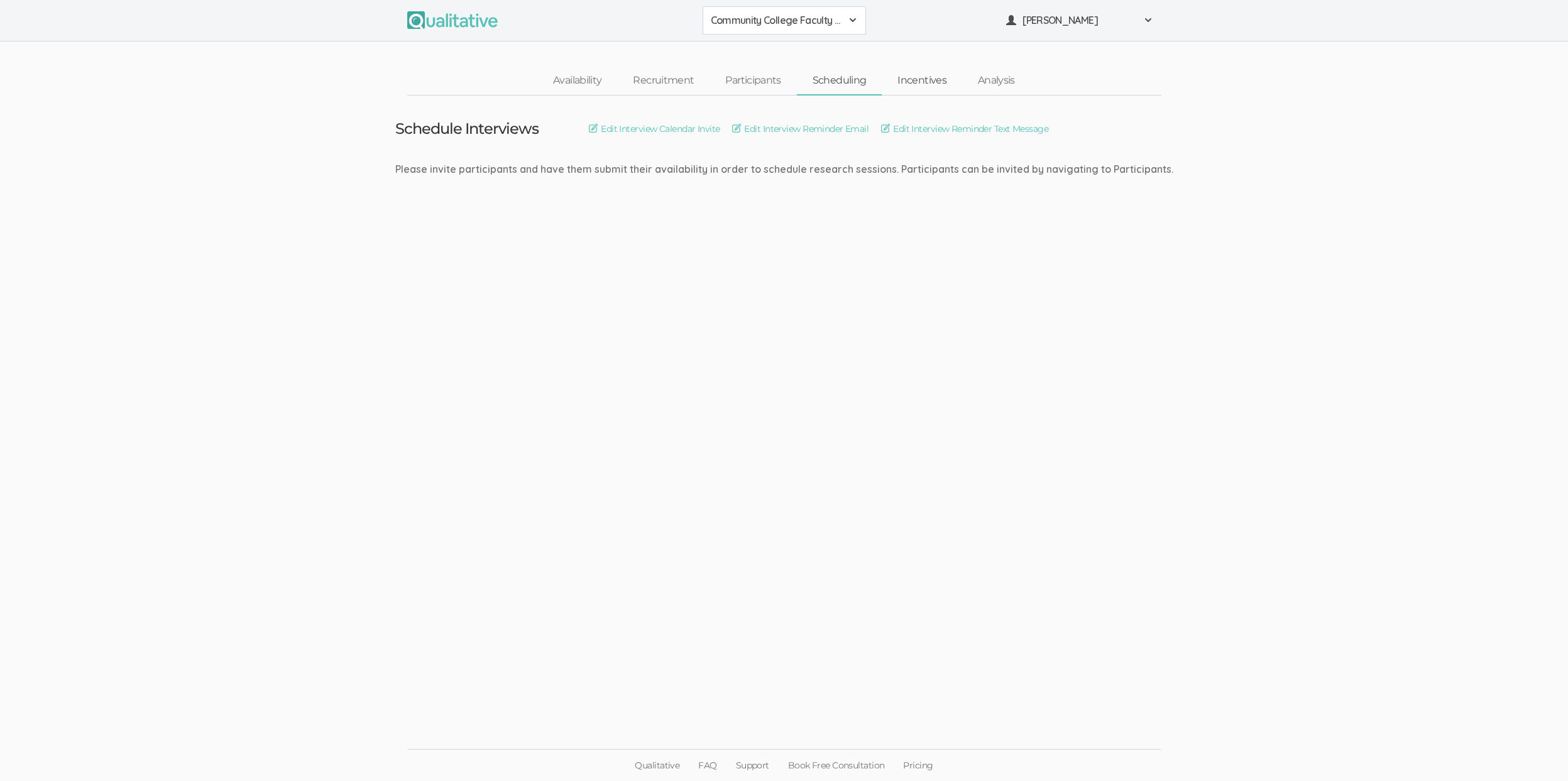
click at [916, 84] on link "Incentives" at bounding box center [922, 80] width 80 height 27
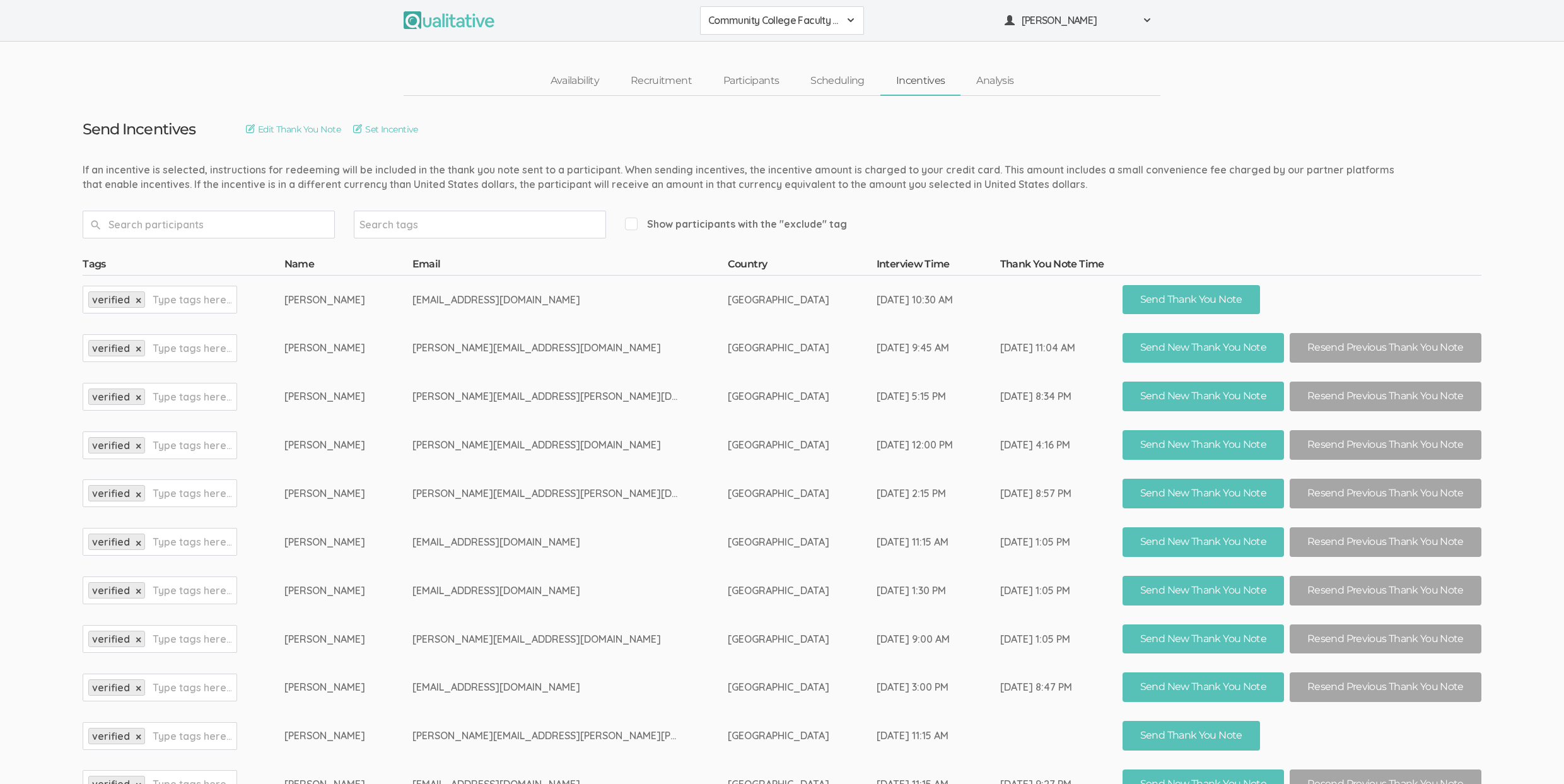
click at [523, 366] on td "sharmila.mukherjee97@login.cuny.edu" at bounding box center [570, 348] width 316 height 49
drag, startPoint x: 564, startPoint y: 296, endPoint x: 478, endPoint y: 296, distance: 86.0
click at [478, 296] on td "dmcdaniel@panola.edu" at bounding box center [570, 300] width 316 height 49
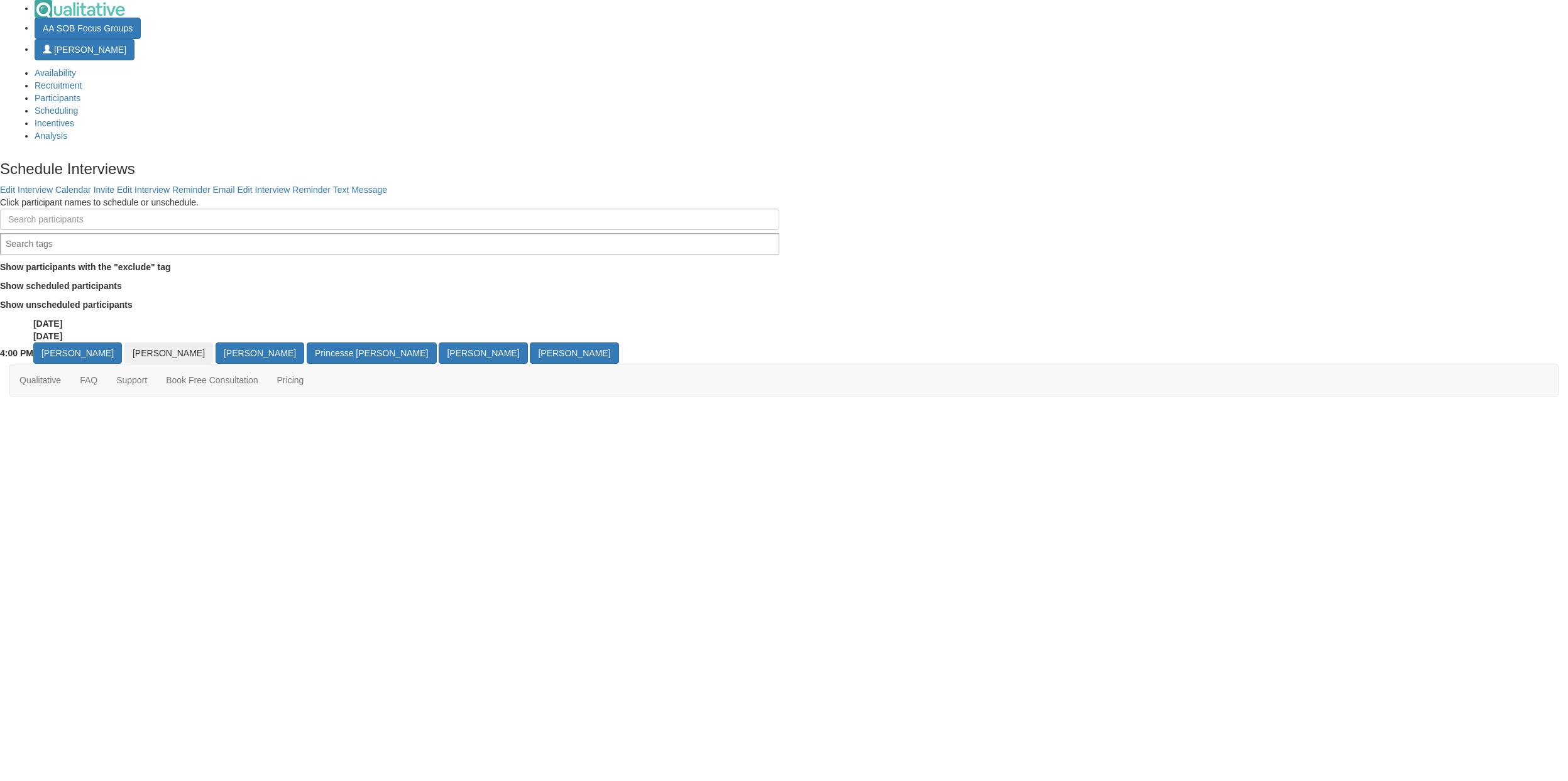
click at [74, 279] on ui-view "Schedule Interviews Edit Interview Calendar Invite Edit Interview Reminder Emai…" at bounding box center [784, 255] width 1568 height 215
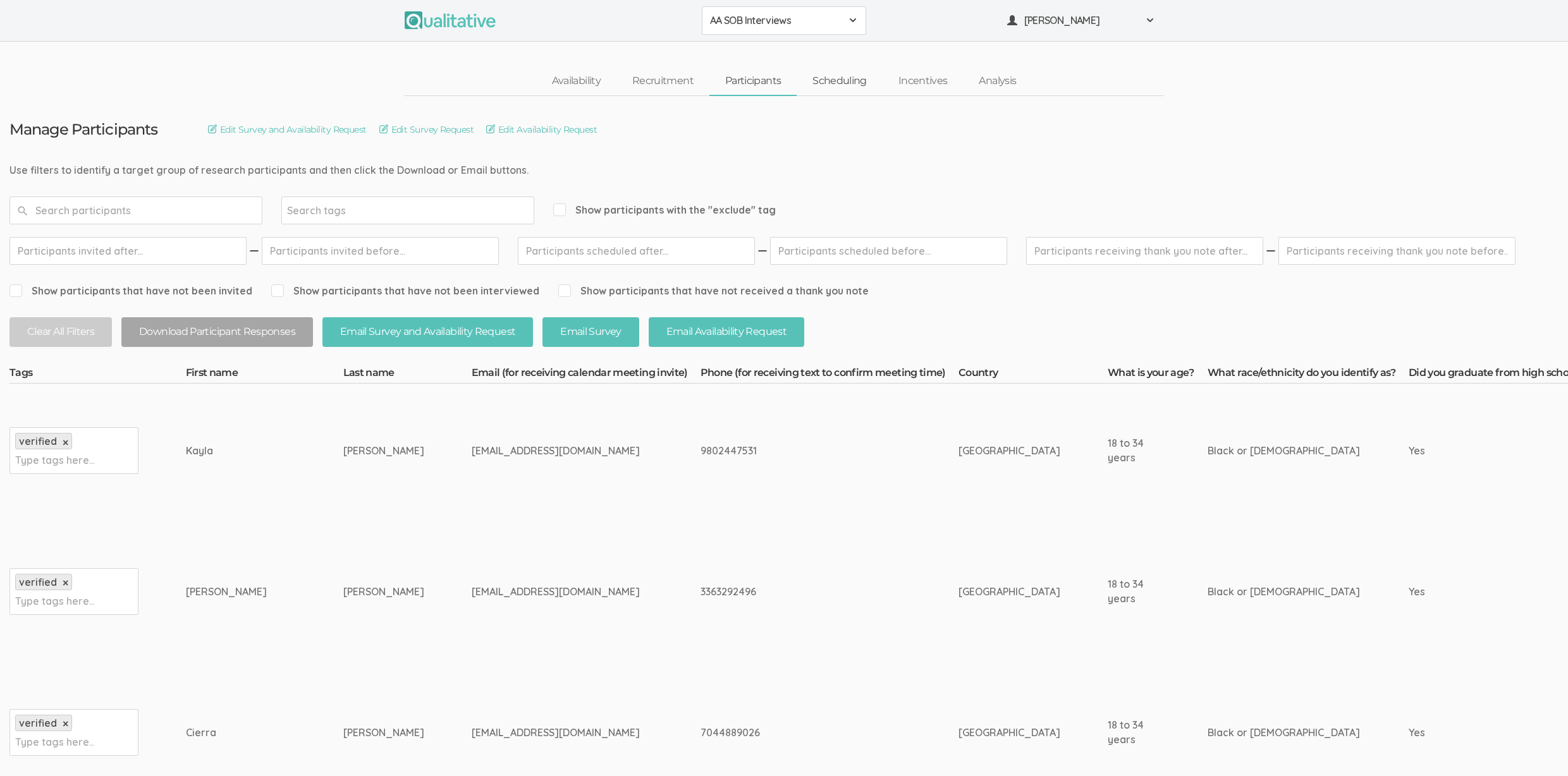
click at [851, 70] on link "Scheduling" at bounding box center [839, 81] width 86 height 27
